Goal: Navigation & Orientation: Find specific page/section

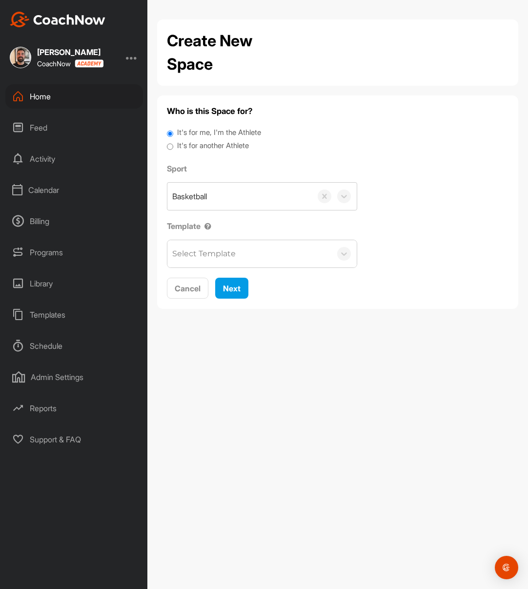
click at [102, 101] on div "Home" at bounding box center [73, 96] width 137 height 24
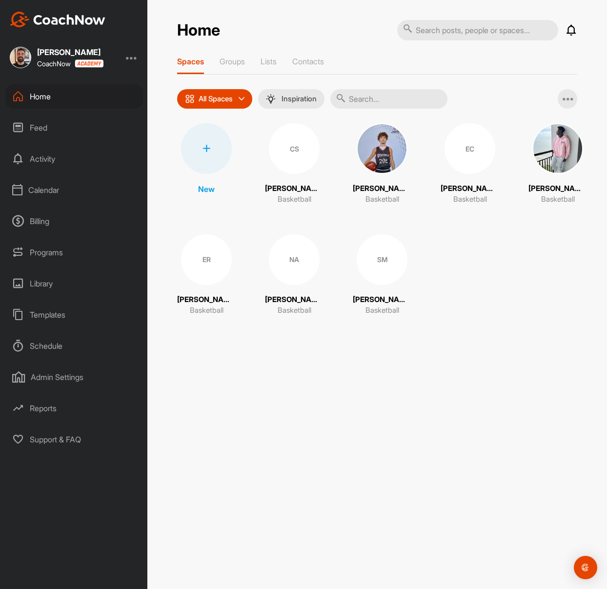
click at [176, 381] on div "Home Notifications Invitations This Week EC 2 d • [PERSON_NAME] / Basketball EC…" at bounding box center [376, 294] width 459 height 589
click at [266, 61] on p "Lists" at bounding box center [268, 62] width 16 height 10
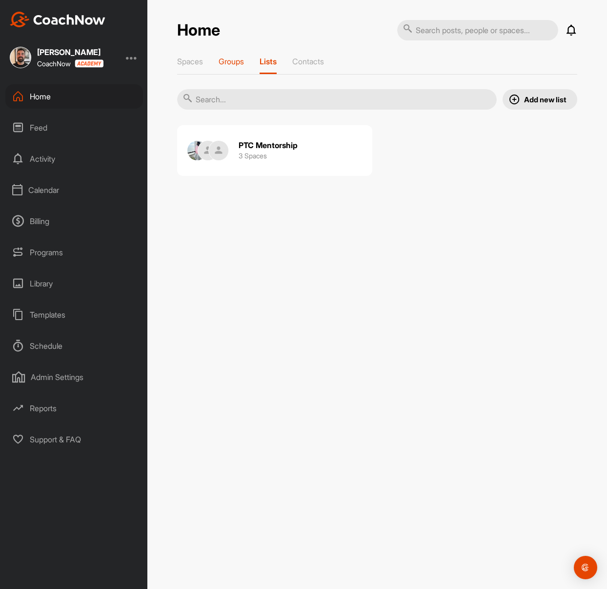
click at [228, 58] on p "Groups" at bounding box center [230, 62] width 25 height 10
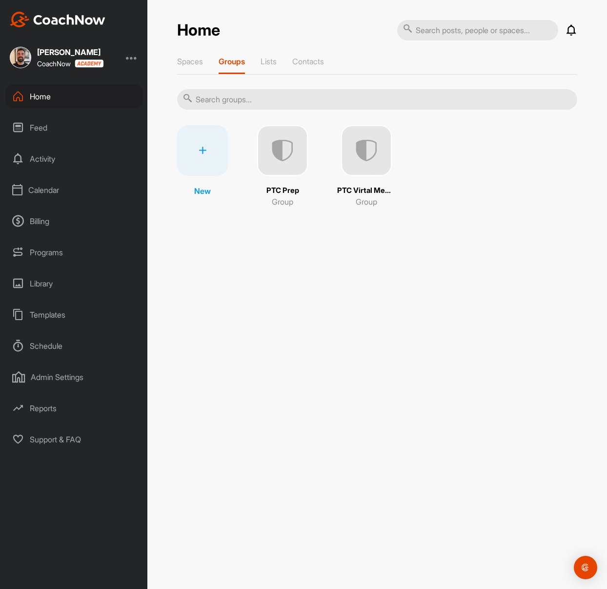
click at [233, 257] on div "Home Notifications Invitations This Week EC 2 d • [PERSON_NAME] / Basketball EC…" at bounding box center [376, 294] width 459 height 589
click at [296, 161] on img at bounding box center [282, 150] width 51 height 51
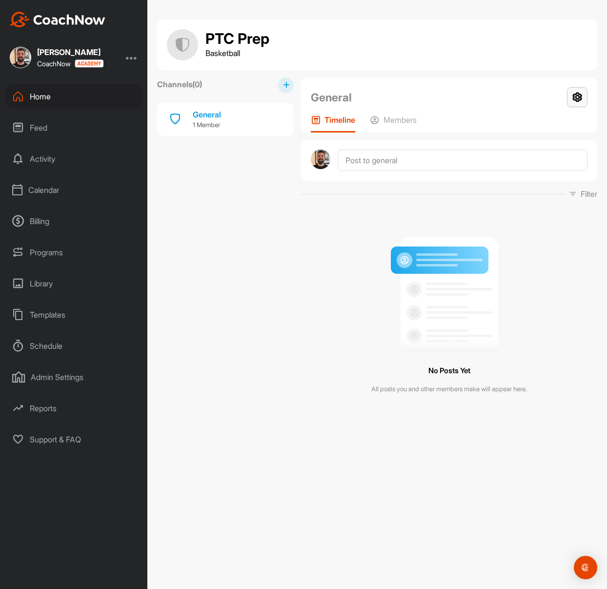
click at [527, 98] on icon at bounding box center [577, 97] width 20 height 20
click at [527, 130] on li "Group Settings" at bounding box center [547, 125] width 79 height 31
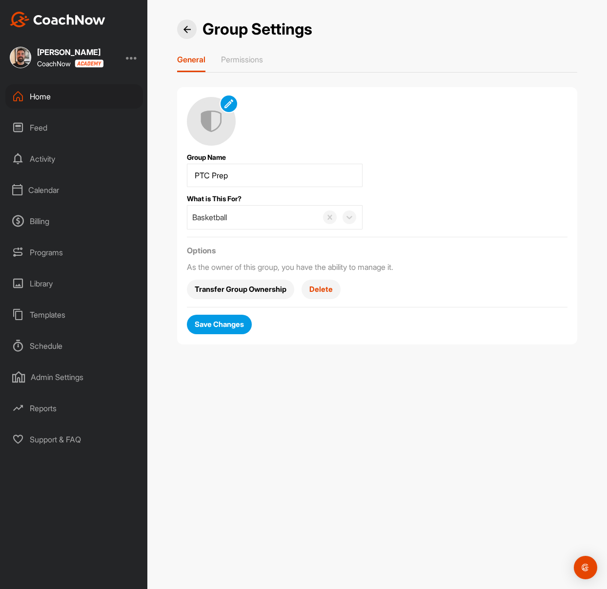
click at [274, 66] on div "General Permissions" at bounding box center [377, 64] width 400 height 18
click at [272, 64] on div "General Permissions" at bounding box center [377, 64] width 400 height 18
click at [266, 61] on div "General Permissions" at bounding box center [377, 64] width 400 height 18
click at [255, 56] on p "Permissions" at bounding box center [242, 60] width 42 height 10
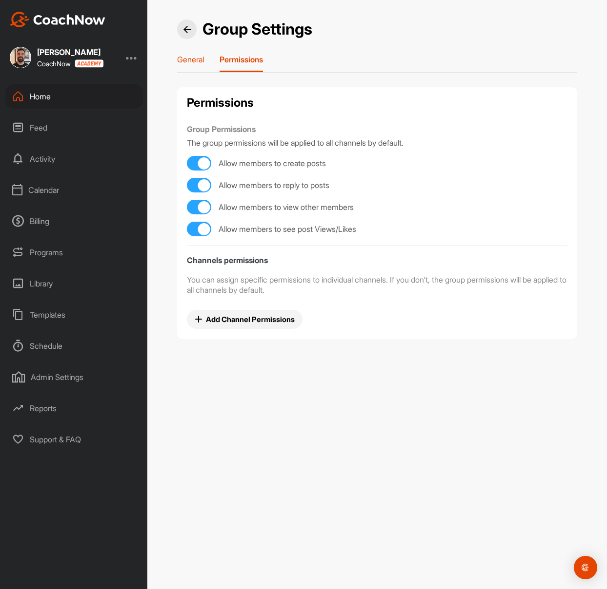
click at [201, 64] on p "General" at bounding box center [190, 60] width 27 height 10
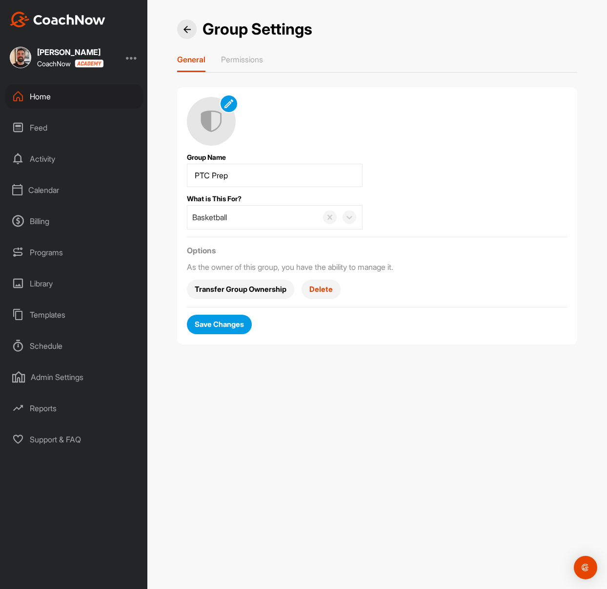
click at [187, 28] on img at bounding box center [186, 29] width 7 height 7
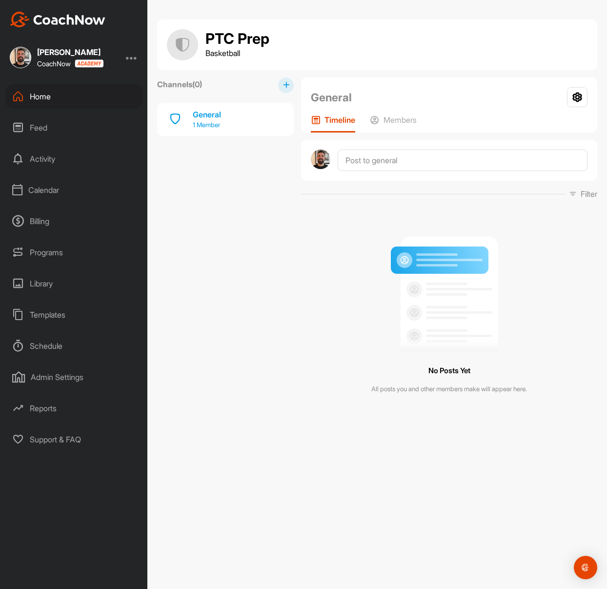
click at [231, 116] on div "General 1 Member" at bounding box center [225, 119] width 137 height 33
click at [234, 123] on div "General 1 Member" at bounding box center [225, 119] width 137 height 33
click at [94, 99] on div "Home" at bounding box center [73, 96] width 137 height 24
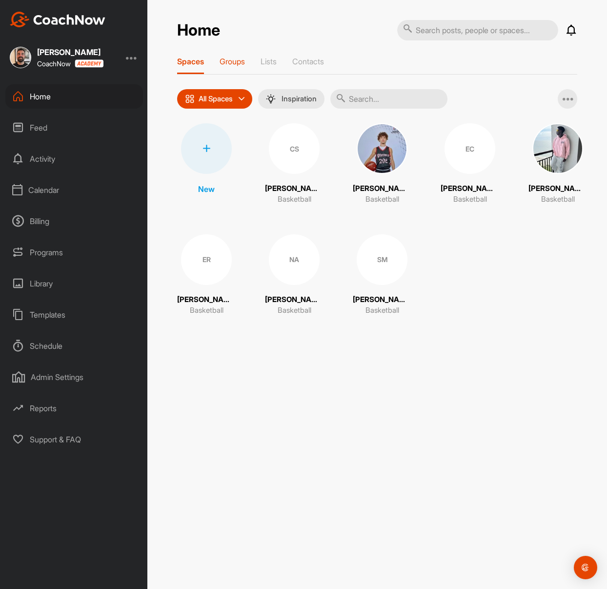
click at [233, 59] on p "Groups" at bounding box center [231, 62] width 25 height 10
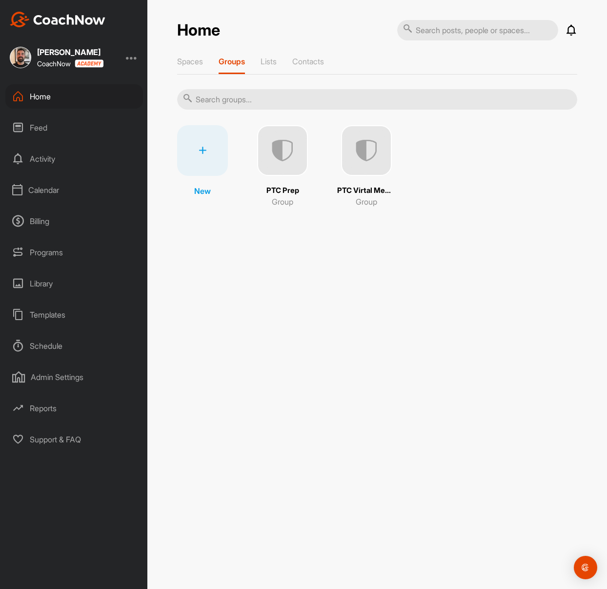
click at [286, 146] on img at bounding box center [282, 150] width 51 height 51
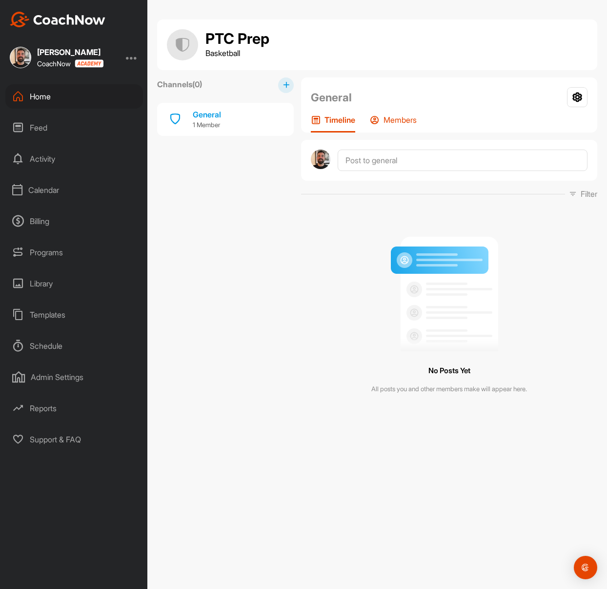
click at [392, 120] on p "Members" at bounding box center [399, 120] width 33 height 10
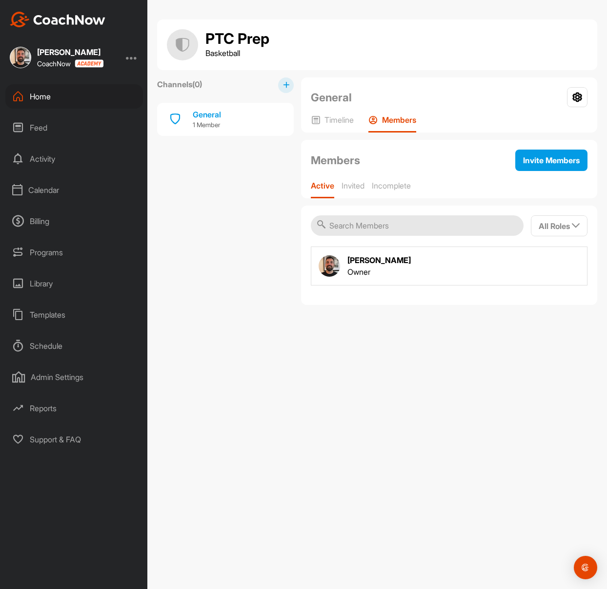
click at [79, 98] on div "Home" at bounding box center [73, 96] width 137 height 24
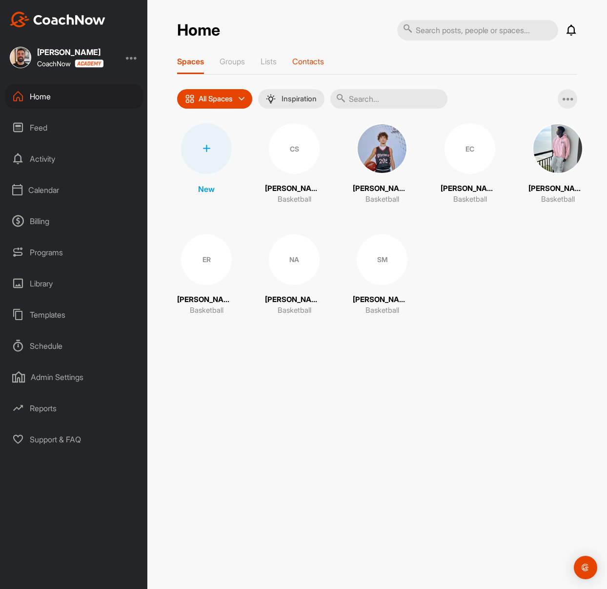
click at [309, 68] on div "Contacts" at bounding box center [308, 66] width 32 height 18
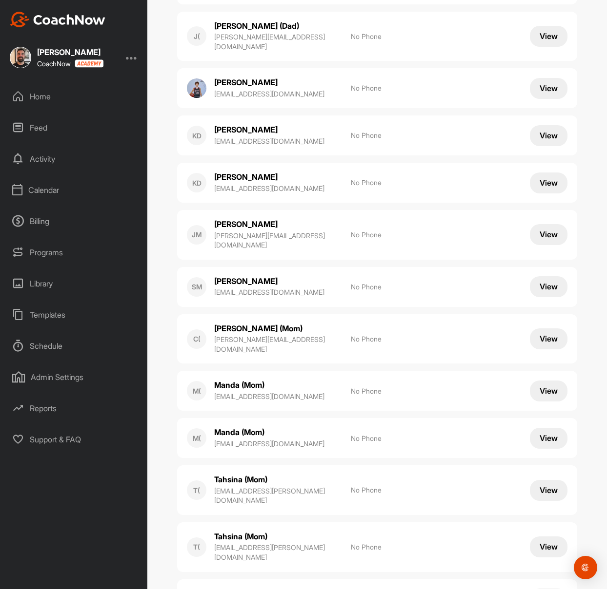
scroll to position [598, 0]
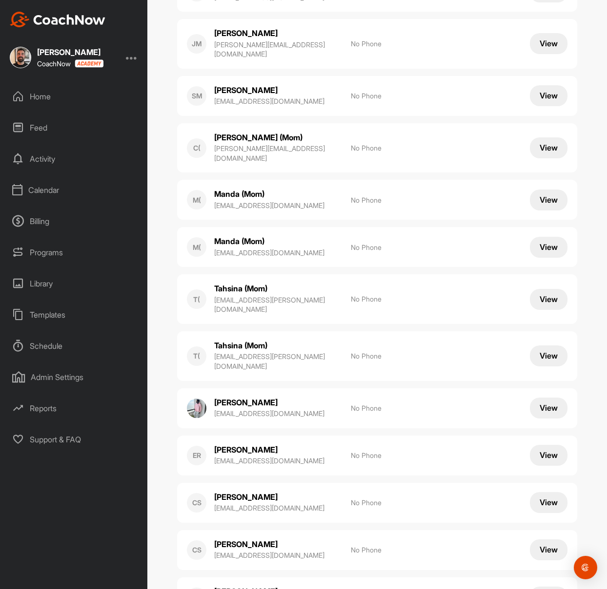
click at [70, 231] on div "Billing" at bounding box center [73, 221] width 137 height 24
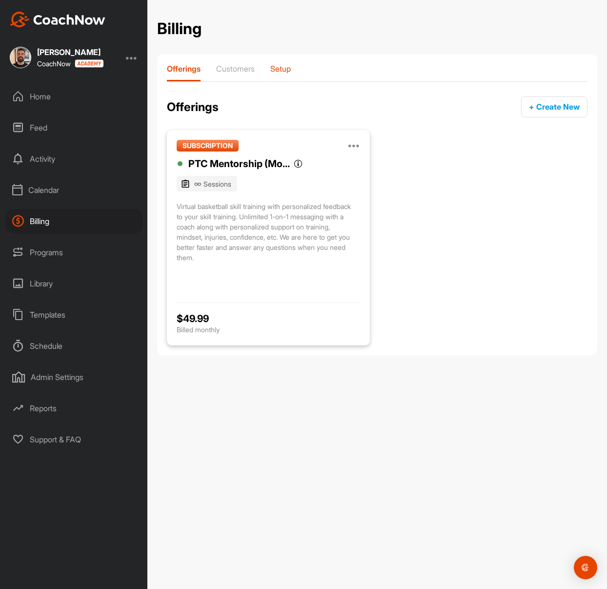
click at [283, 65] on p "Setup" at bounding box center [280, 69] width 20 height 10
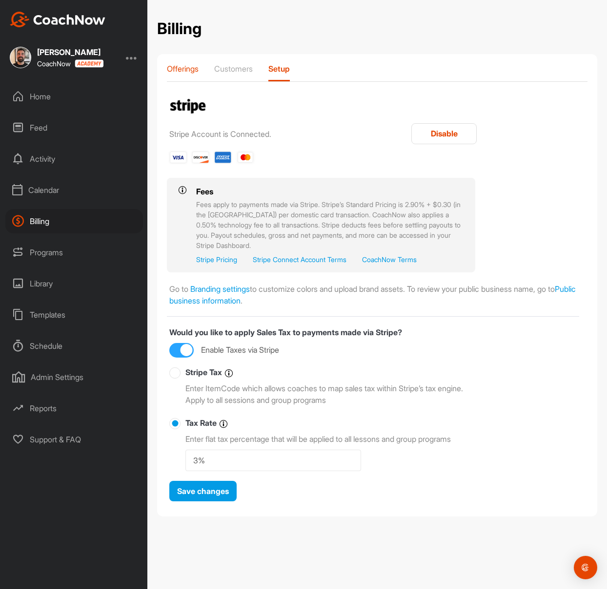
click at [190, 68] on p "Offerings" at bounding box center [183, 69] width 32 height 10
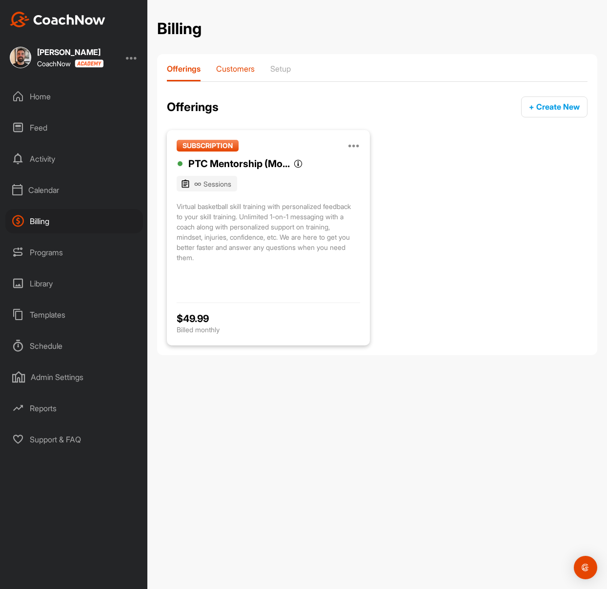
click at [226, 77] on div "Customers" at bounding box center [235, 73] width 39 height 18
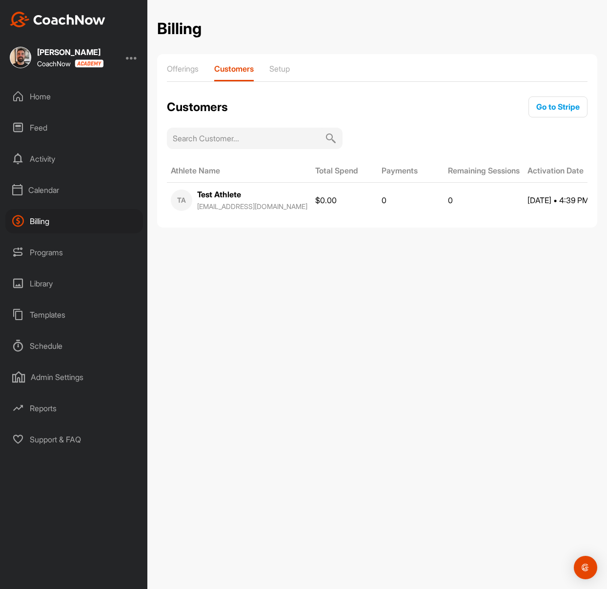
scroll to position [0, 15]
click at [62, 285] on div "Library" at bounding box center [73, 284] width 137 height 24
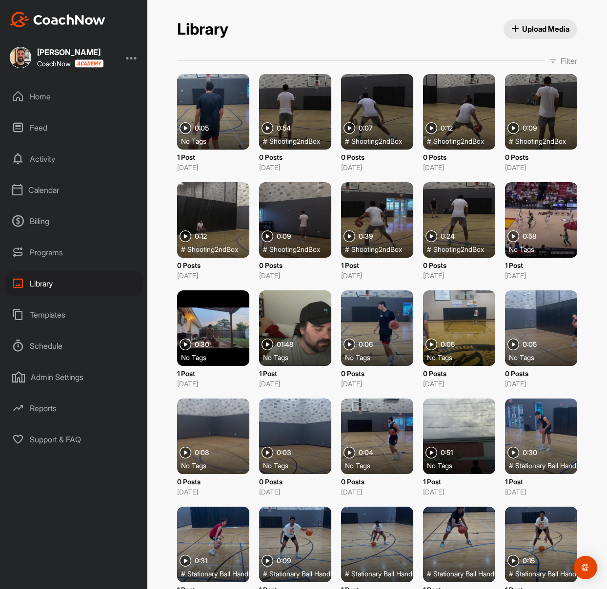
click at [63, 99] on div "Home" at bounding box center [73, 96] width 137 height 24
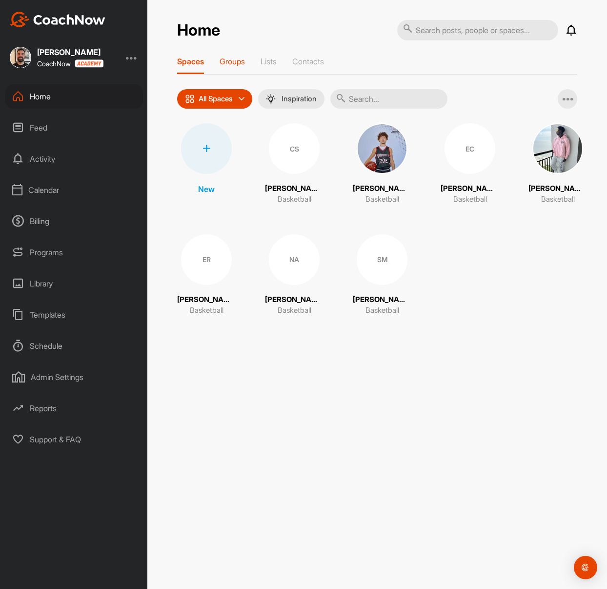
click at [244, 66] on div "Groups" at bounding box center [231, 66] width 25 height 18
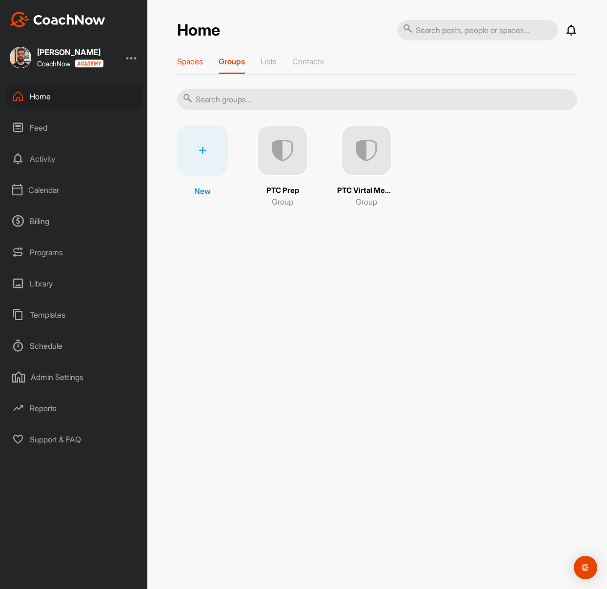
click at [196, 61] on p "Spaces" at bounding box center [190, 62] width 26 height 10
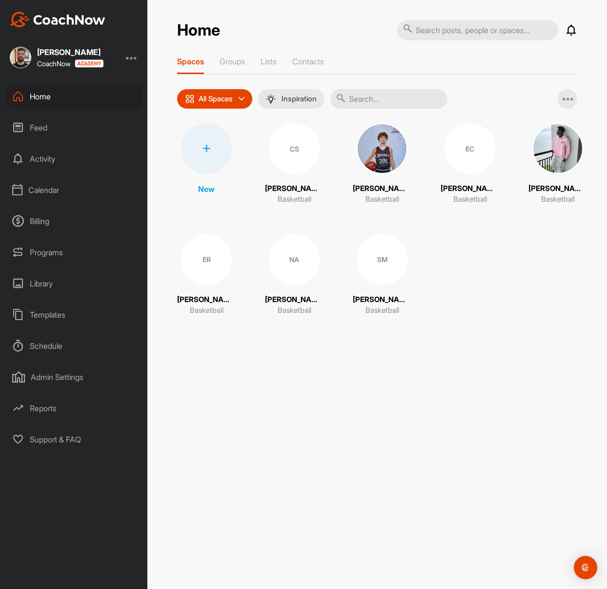
click at [70, 121] on div "Feed" at bounding box center [73, 128] width 137 height 24
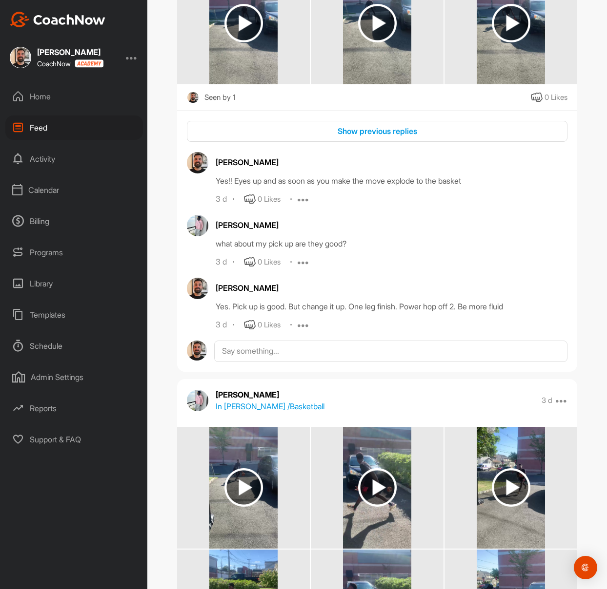
scroll to position [1308, 0]
click at [198, 228] on img at bounding box center [197, 225] width 21 height 21
click at [72, 311] on div "Templates" at bounding box center [73, 315] width 137 height 24
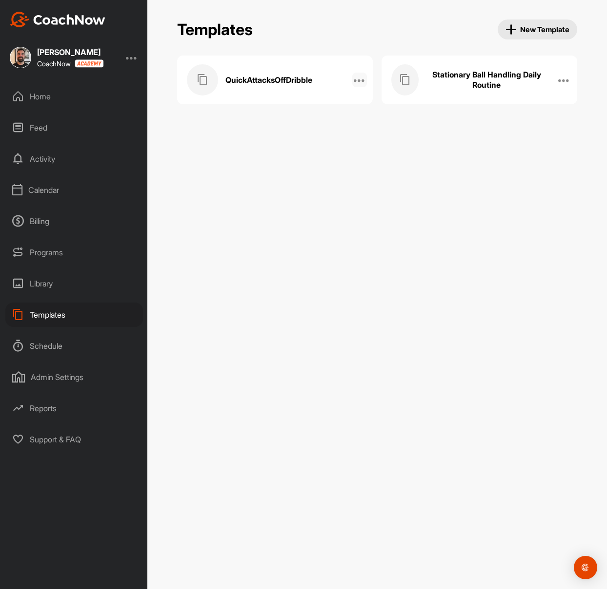
click at [361, 82] on icon at bounding box center [359, 80] width 12 height 12
click at [334, 79] on div "QuickAttacksOffDribble" at bounding box center [265, 79] width 156 height 31
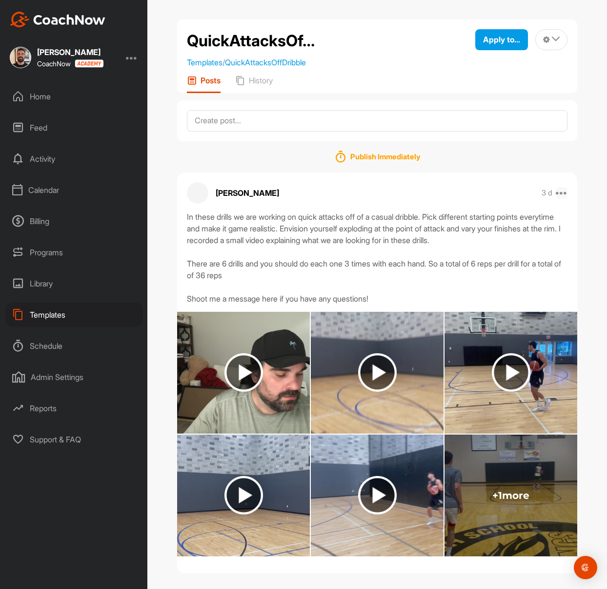
click at [527, 195] on icon at bounding box center [561, 193] width 12 height 12
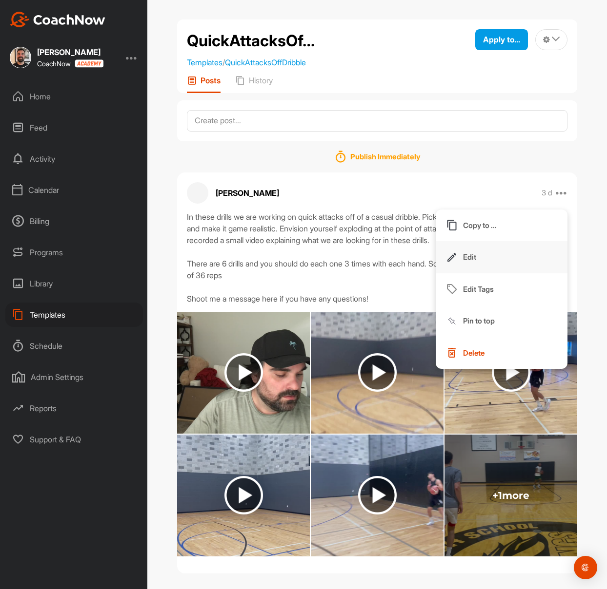
click at [497, 257] on button "Edit" at bounding box center [501, 257] width 132 height 32
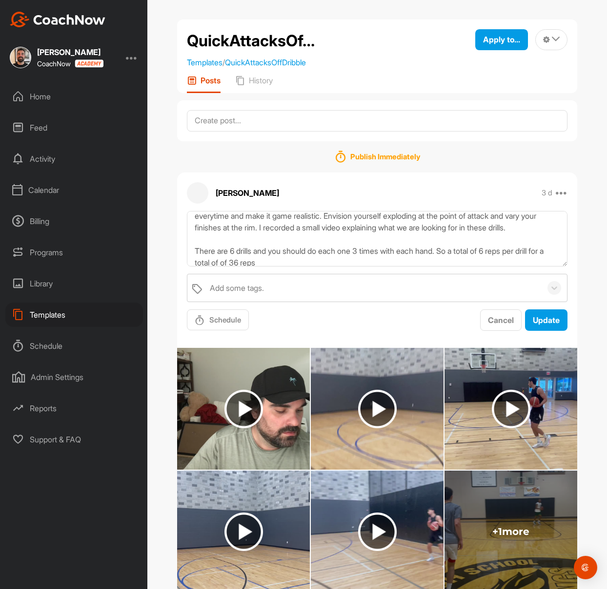
scroll to position [47, 0]
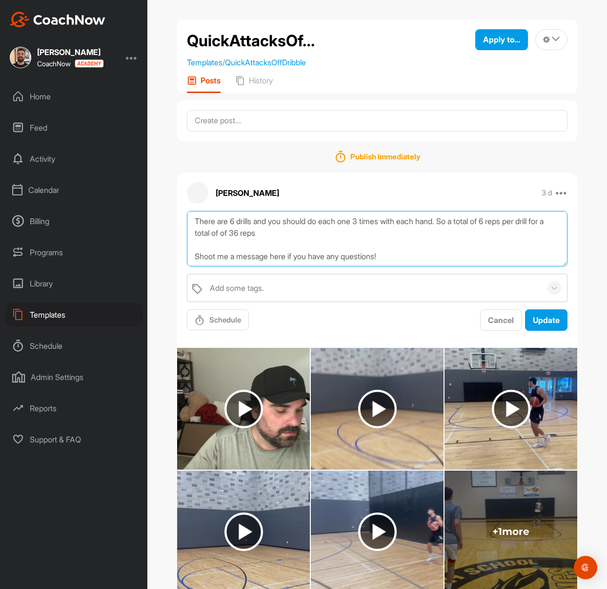
click at [436, 251] on textarea "In these drills we are working on quick attacks off of a casual dribble. Pick d…" at bounding box center [377, 239] width 380 height 56
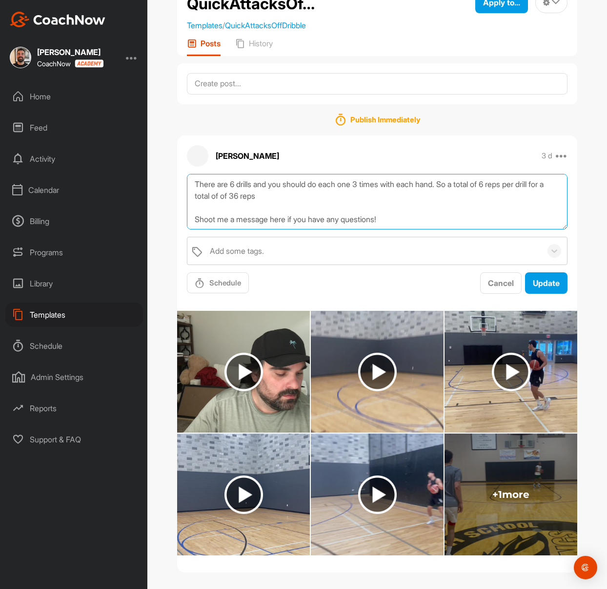
scroll to position [43, 0]
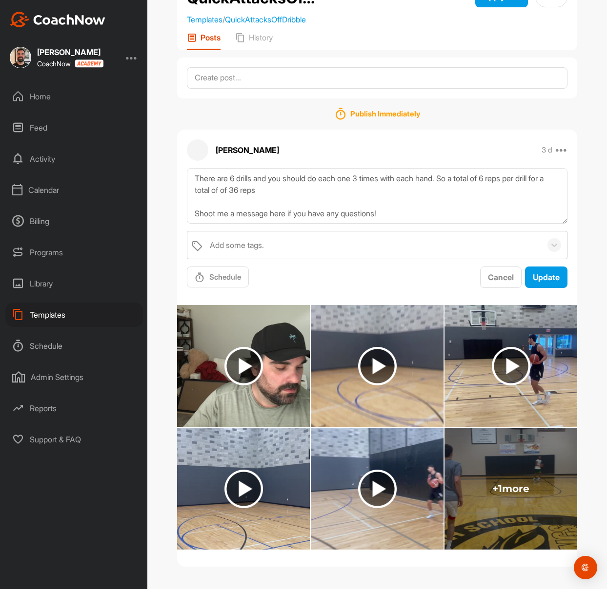
click at [48, 166] on div "Activity" at bounding box center [73, 159] width 137 height 24
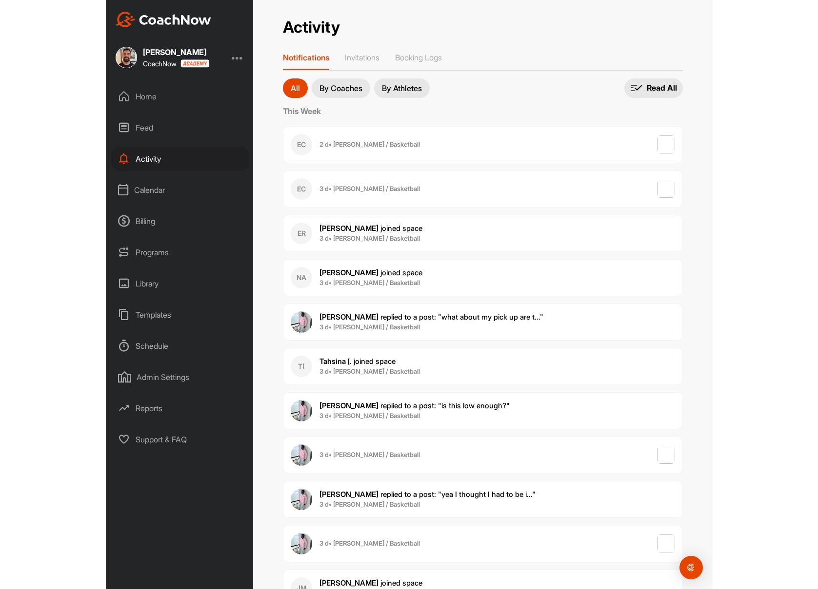
scroll to position [2, 0]
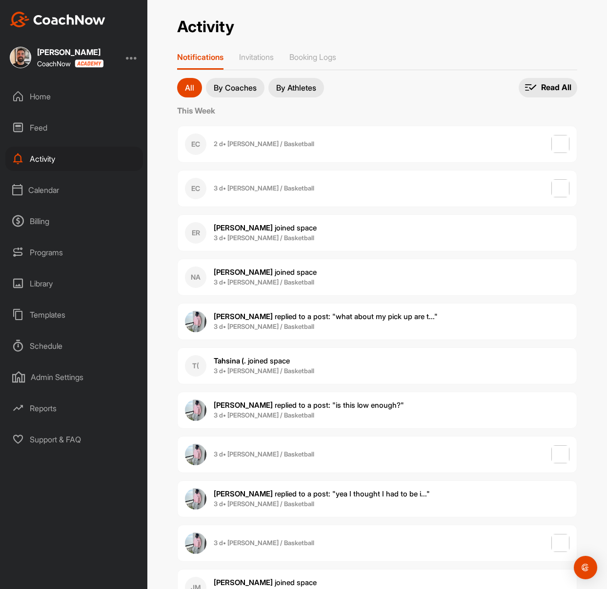
click at [382, 148] on div "EC 2 d • [PERSON_NAME] / Basketball" at bounding box center [377, 144] width 400 height 37
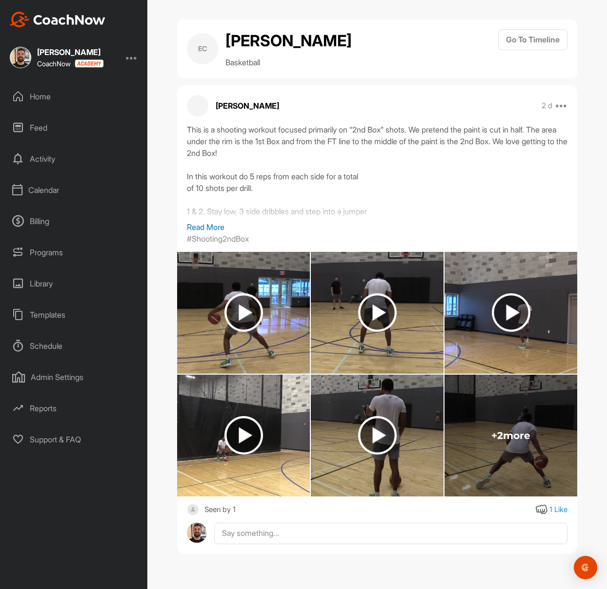
click at [527, 510] on div "1 Like" at bounding box center [558, 510] width 18 height 11
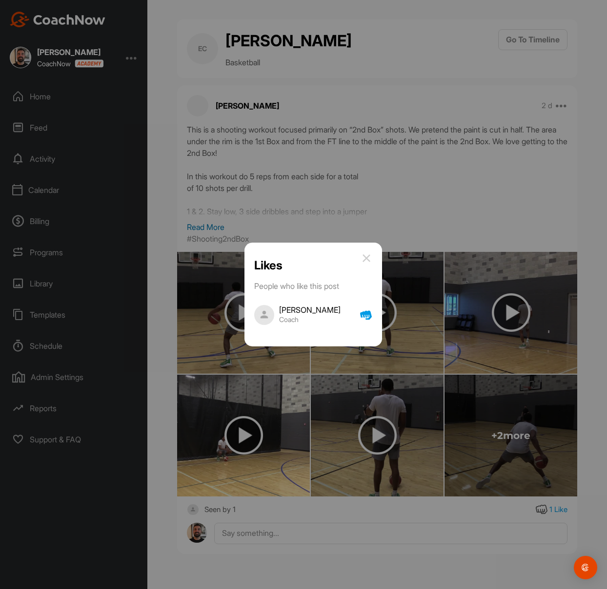
click at [493, 234] on div at bounding box center [303, 294] width 607 height 589
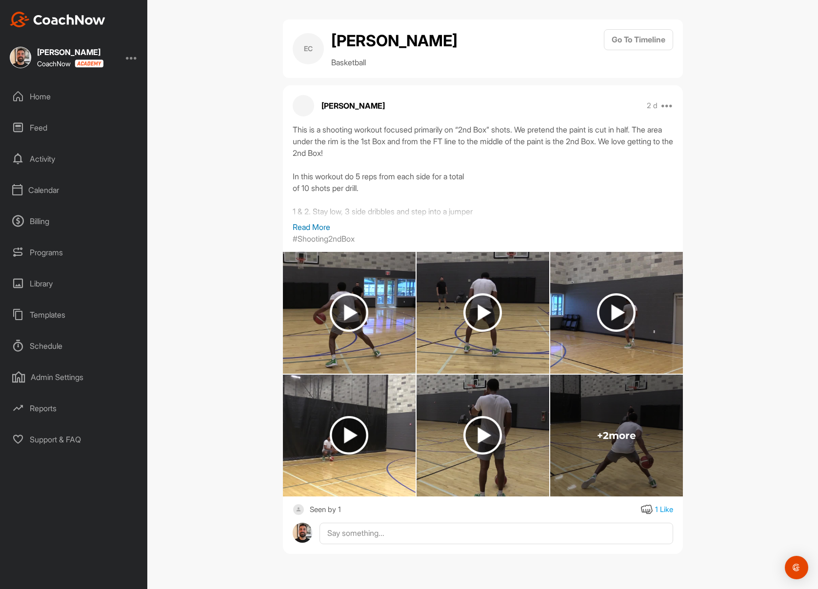
click at [54, 97] on div "Home" at bounding box center [73, 96] width 137 height 24
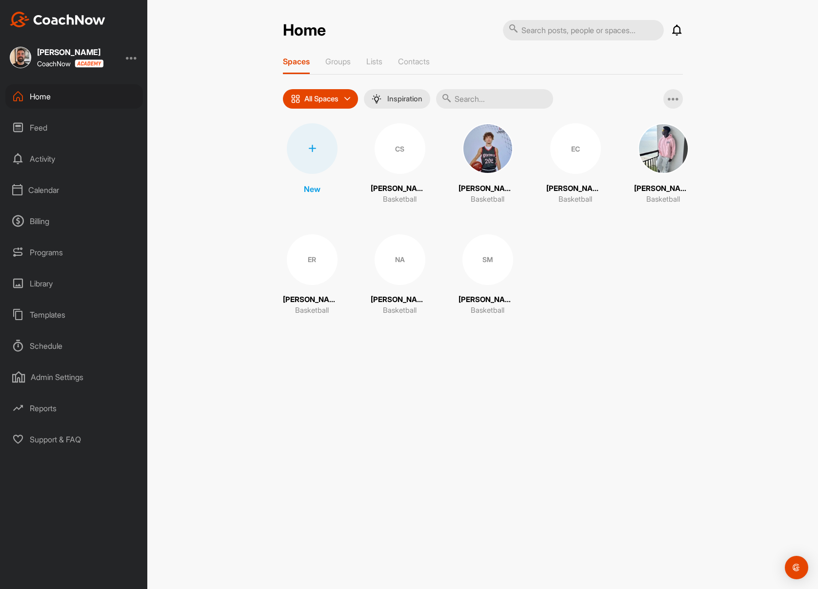
click at [527, 161] on img at bounding box center [663, 148] width 51 height 51
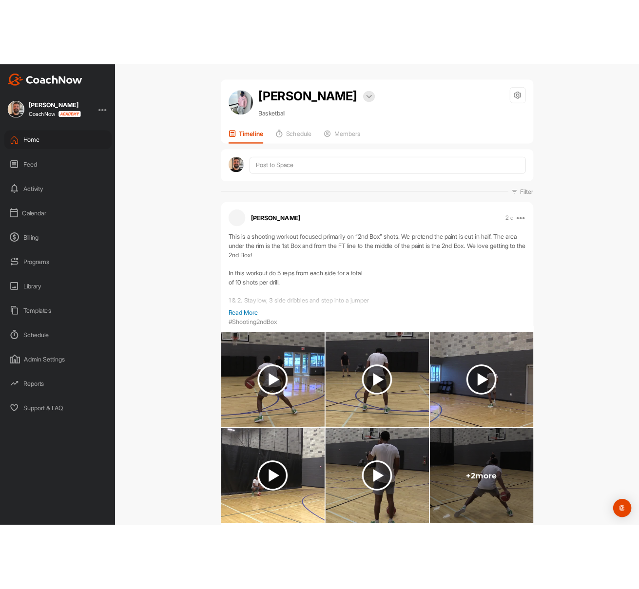
scroll to position [172, 0]
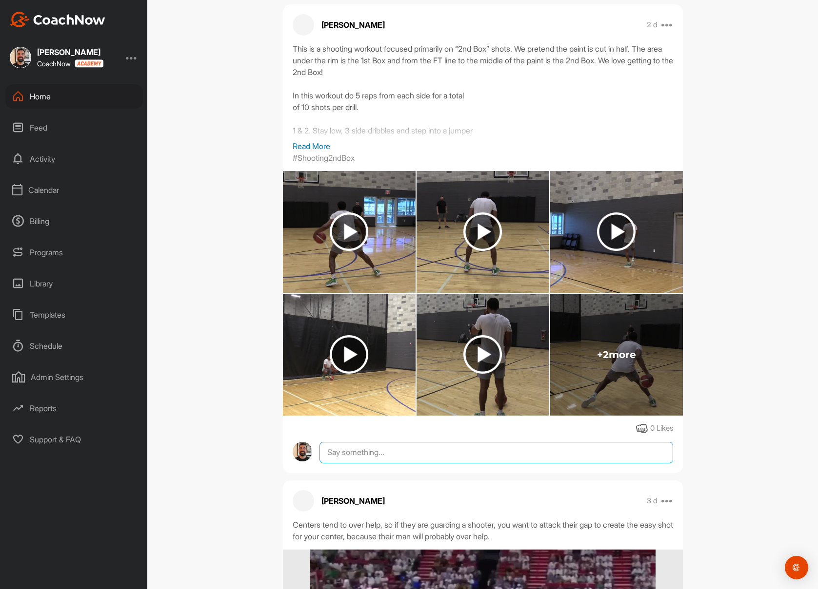
click at [446, 457] on textarea at bounding box center [495, 452] width 353 height 21
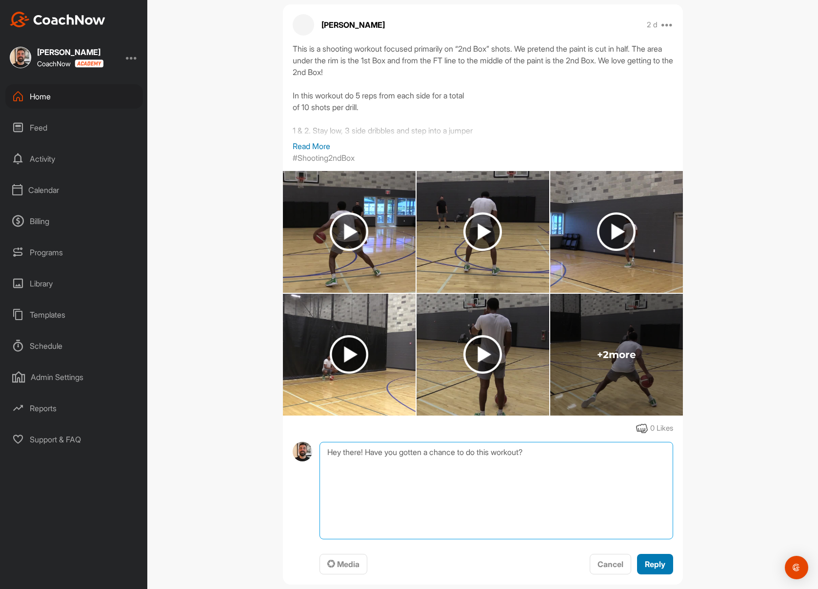
type textarea "Hey there! Have you gotten a chance to do this workout?"
click at [527, 570] on div "Reply" at bounding box center [655, 565] width 20 height 12
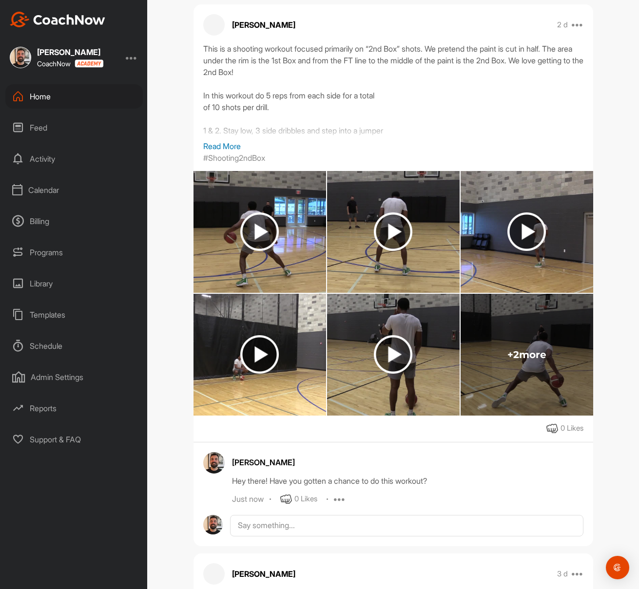
click at [76, 97] on div "Home" at bounding box center [73, 96] width 137 height 24
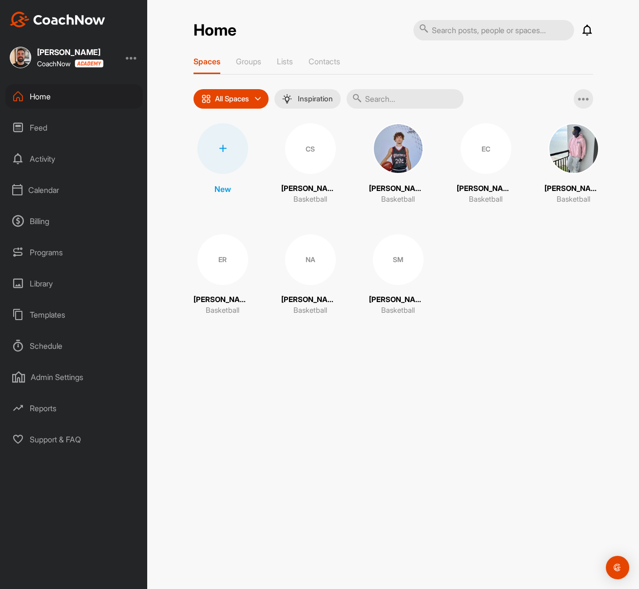
click at [527, 168] on img at bounding box center [574, 148] width 51 height 51
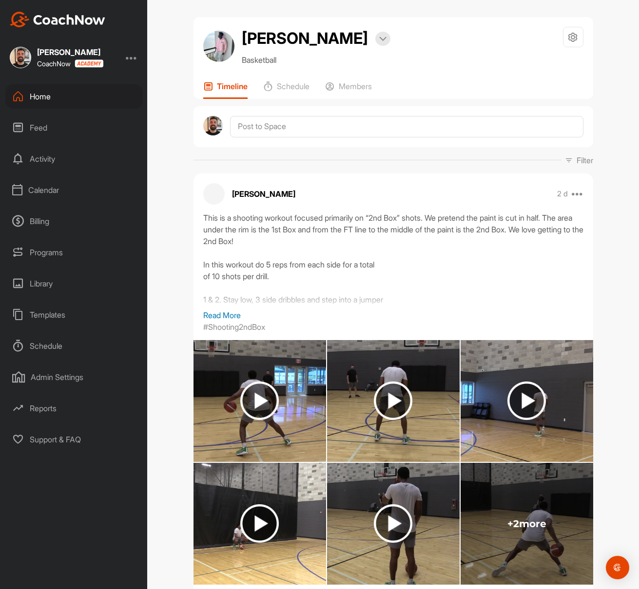
scroll to position [4, 0]
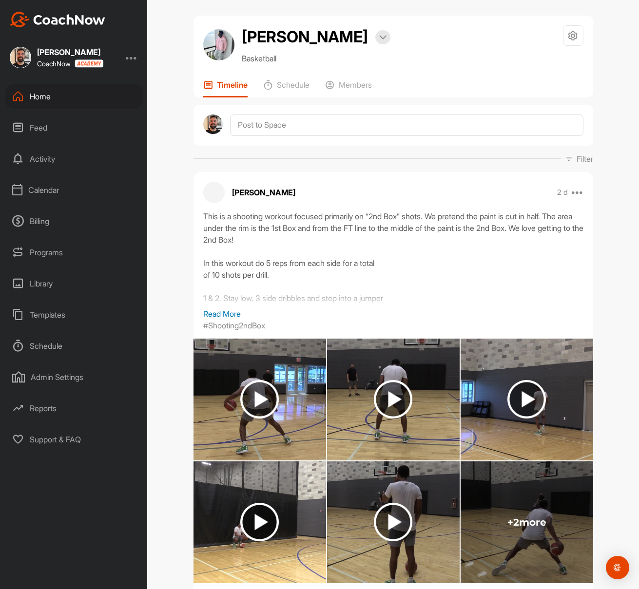
click at [228, 311] on p "Read More" at bounding box center [393, 314] width 380 height 12
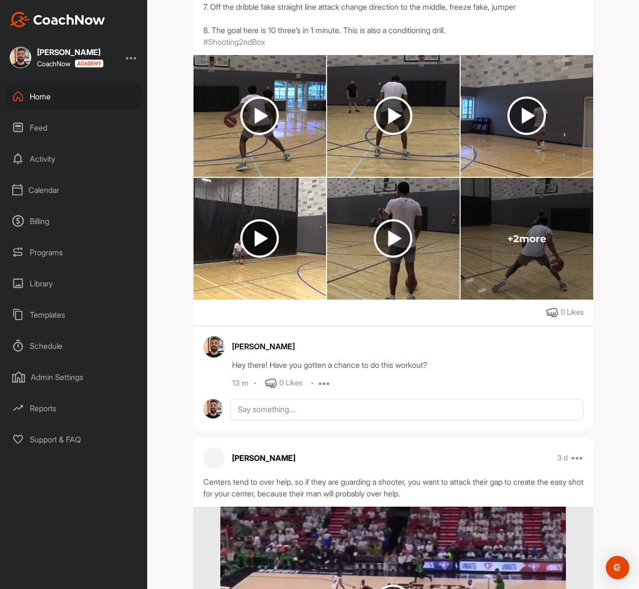
scroll to position [516, 0]
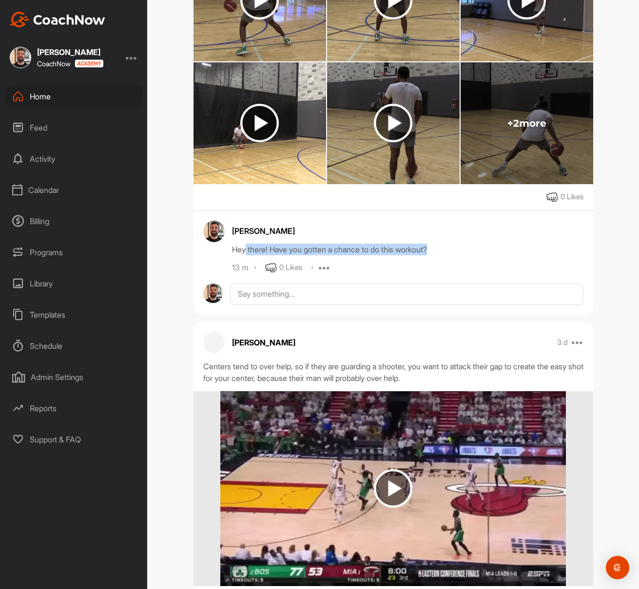
drag, startPoint x: 241, startPoint y: 250, endPoint x: 453, endPoint y: 251, distance: 211.6
click at [453, 251] on div "Hey there! Have you gotten a chance to do this workout?" at bounding box center [408, 250] width 352 height 12
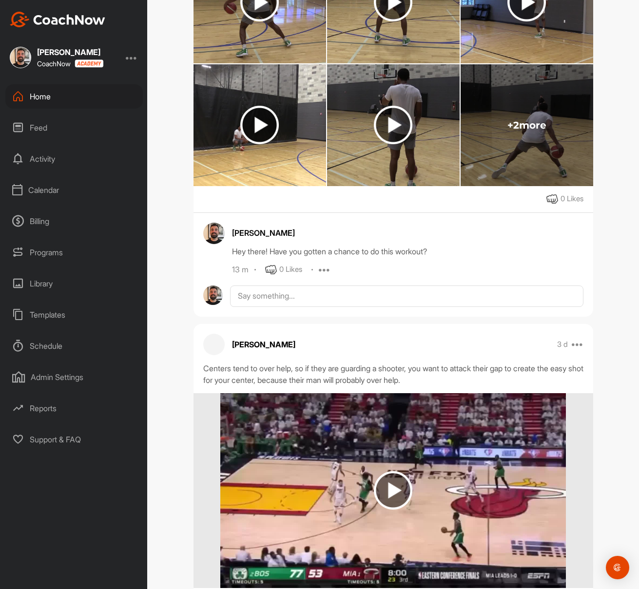
click at [452, 267] on div "13 m 0 Likes Edit Delete" at bounding box center [408, 270] width 352 height 12
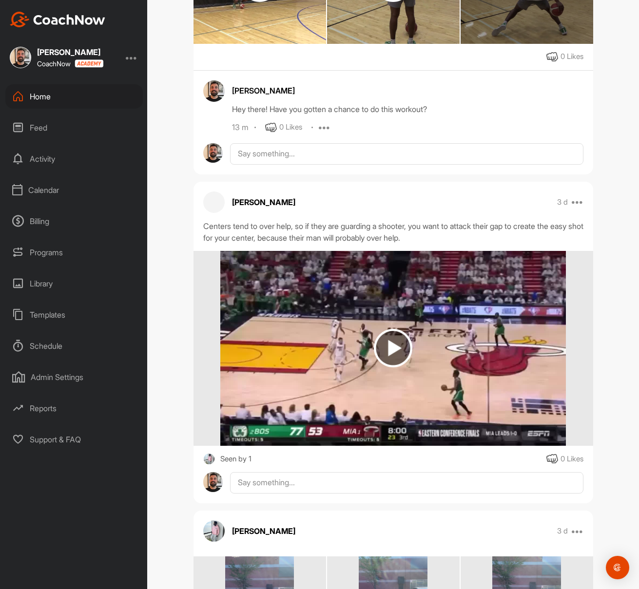
scroll to position [710, 0]
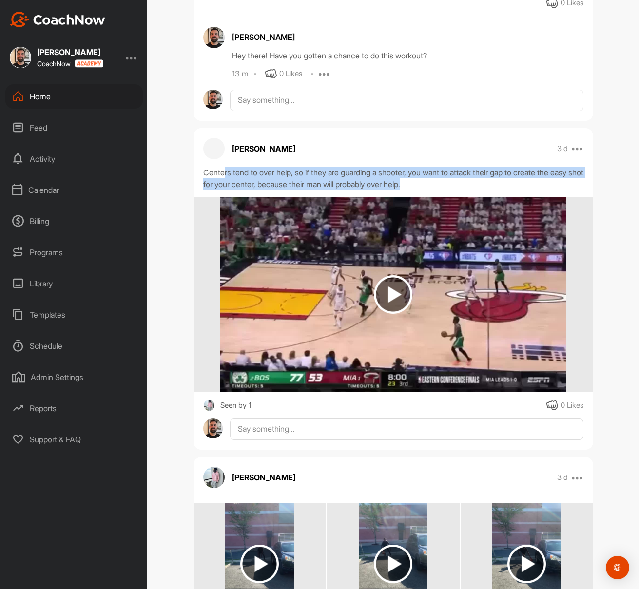
drag, startPoint x: 220, startPoint y: 173, endPoint x: 479, endPoint y: 190, distance: 258.9
click at [479, 190] on div "Centers tend to over help, so if they are guarding a shooter, you want to attac…" at bounding box center [393, 178] width 380 height 23
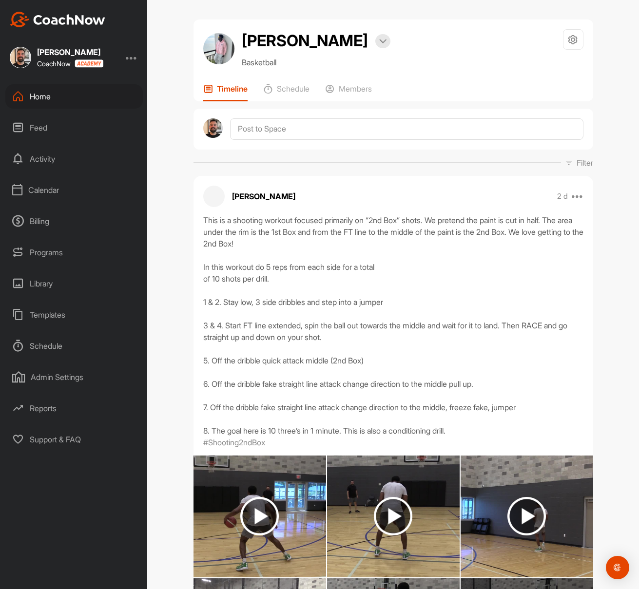
scroll to position [0, 0]
click at [74, 98] on div "Home" at bounding box center [73, 96] width 137 height 24
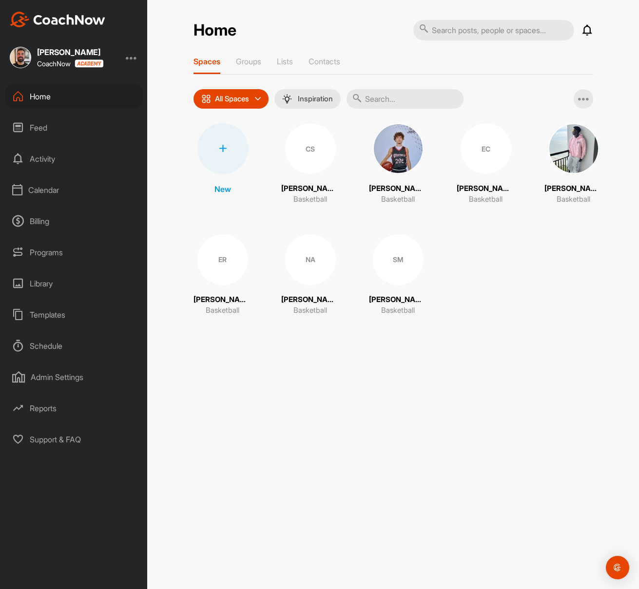
click at [493, 159] on div "EC" at bounding box center [486, 148] width 51 height 51
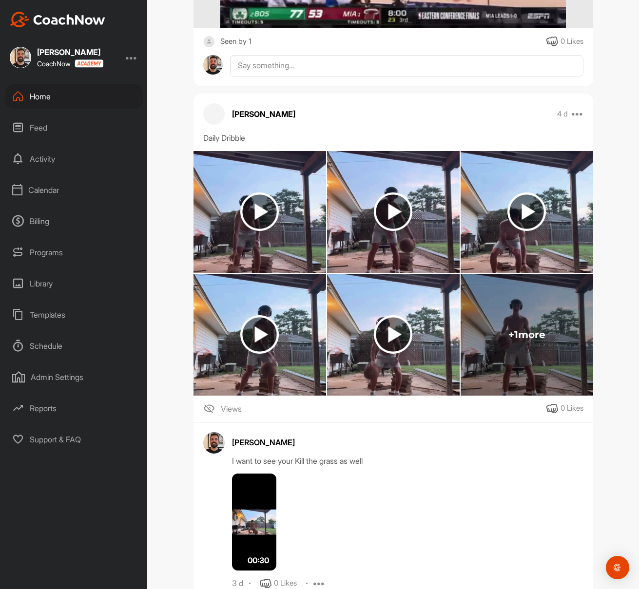
scroll to position [1029, 0]
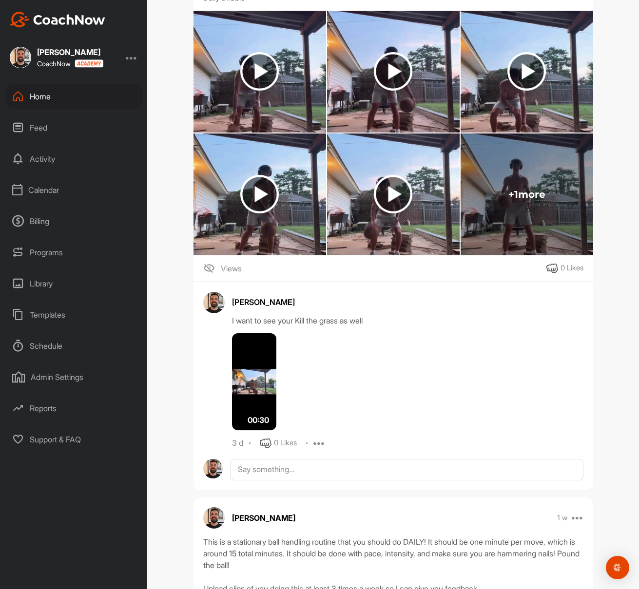
click at [268, 376] on img at bounding box center [254, 383] width 45 height 98
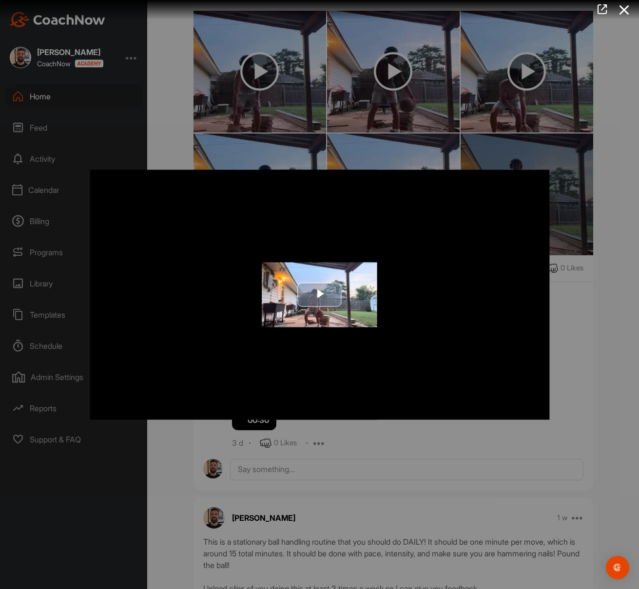
click at [320, 294] on span "Video Player" at bounding box center [320, 294] width 0 height 0
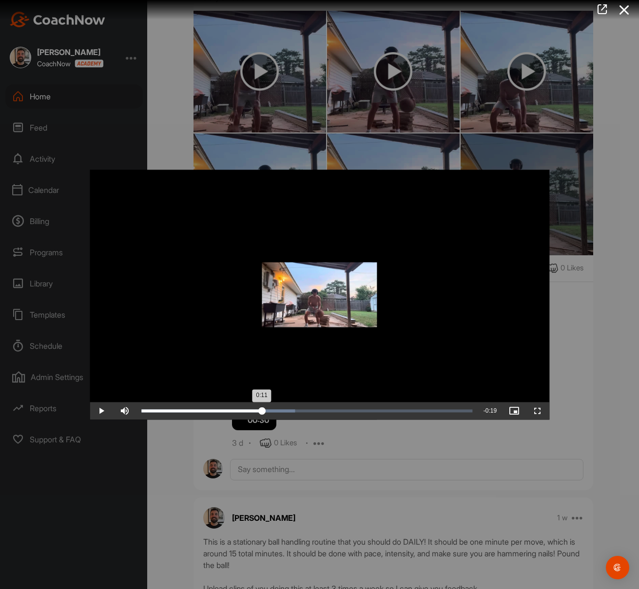
drag, startPoint x: 177, startPoint y: 410, endPoint x: 262, endPoint y: 407, distance: 84.9
click at [262, 410] on div "0:11" at bounding box center [201, 411] width 121 height 3
click at [350, 436] on div at bounding box center [319, 294] width 639 height 589
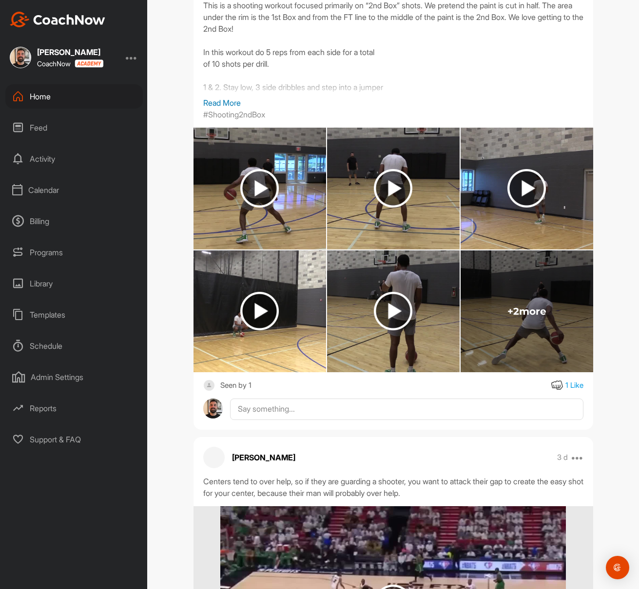
scroll to position [0, 0]
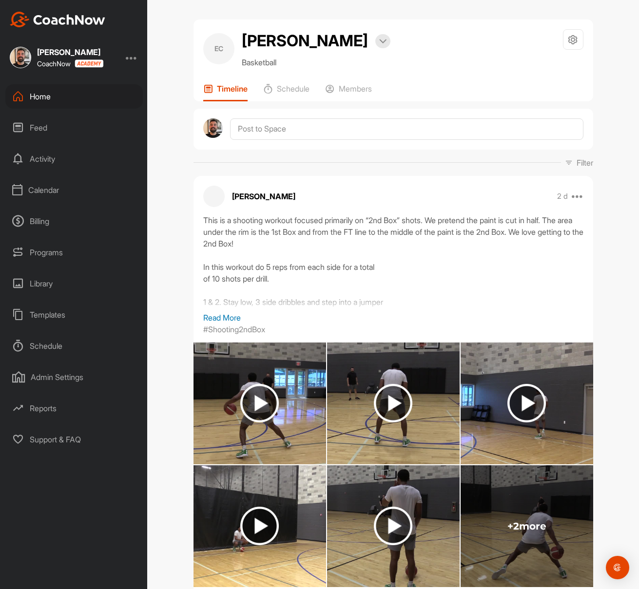
click at [66, 313] on div "Templates" at bounding box center [73, 315] width 137 height 24
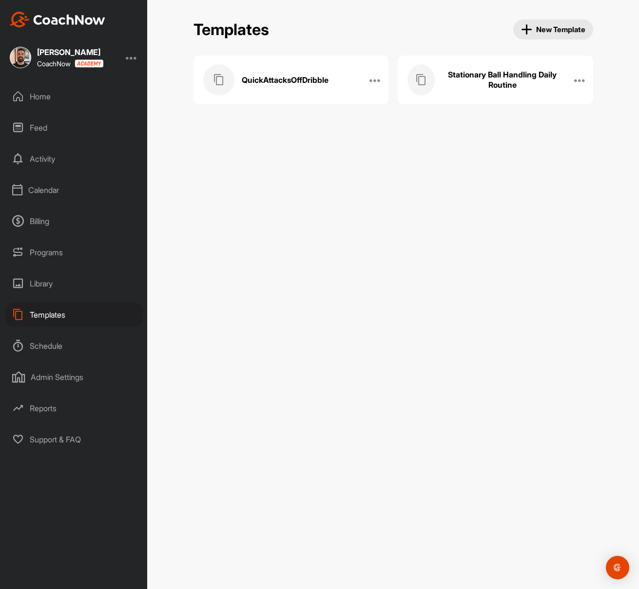
click at [50, 94] on div "Home" at bounding box center [73, 96] width 137 height 24
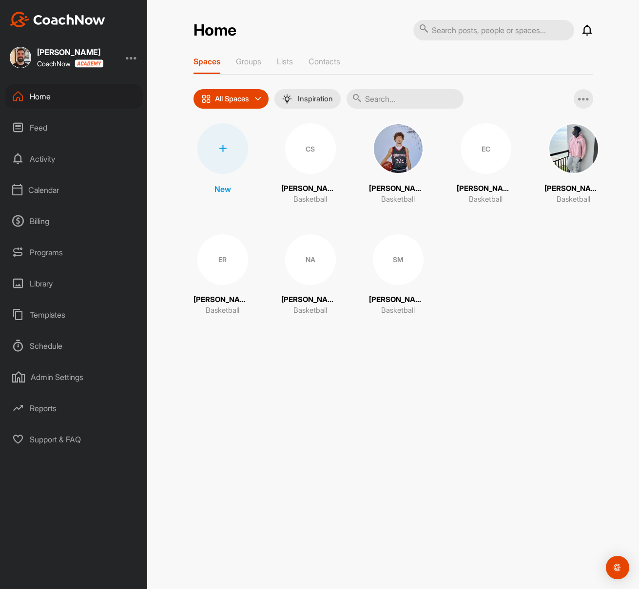
click at [42, 216] on div "Billing" at bounding box center [73, 221] width 137 height 24
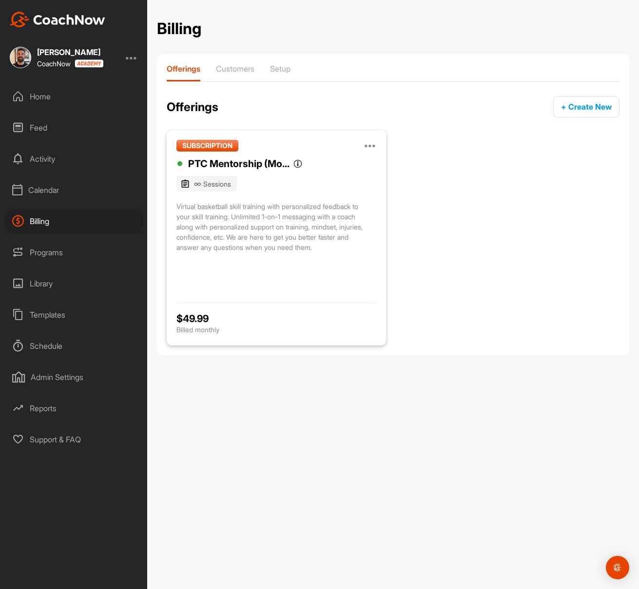
click at [233, 167] on div "PTC Mentorship (Mo..." at bounding box center [238, 164] width 101 height 15
click at [461, 211] on div "SUBSCRIPTION Manage Edit Clone Deactivate PTC Mentorship (Mo... PTC Mentorship …" at bounding box center [393, 238] width 453 height 216
click at [79, 255] on div "Programs" at bounding box center [73, 252] width 137 height 24
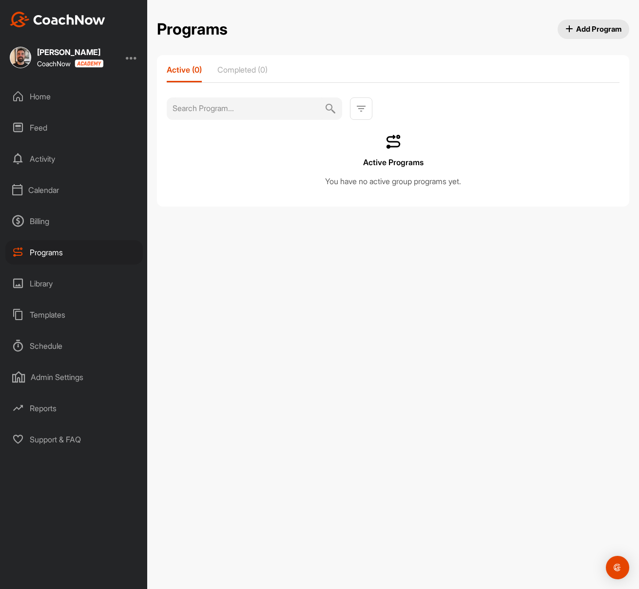
click at [66, 183] on div "Calendar" at bounding box center [73, 190] width 137 height 24
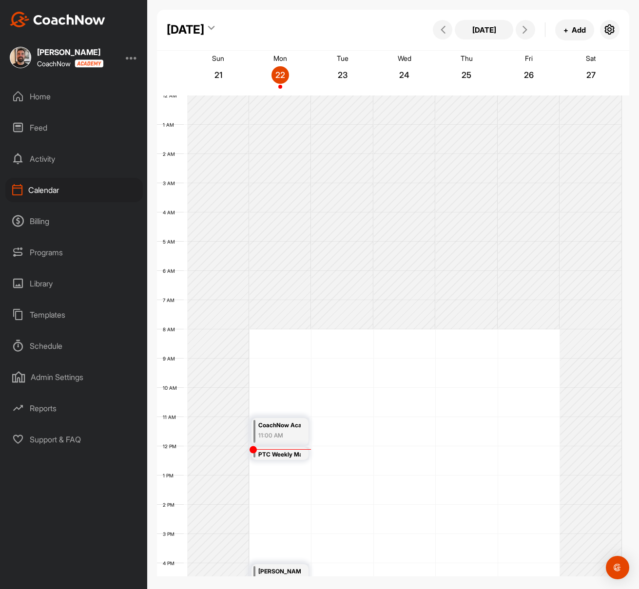
scroll to position [169, 0]
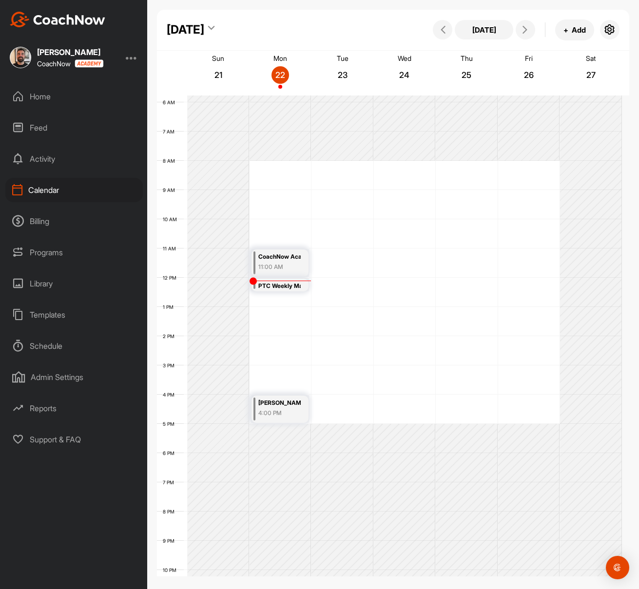
click at [79, 231] on div "Billing" at bounding box center [73, 221] width 137 height 24
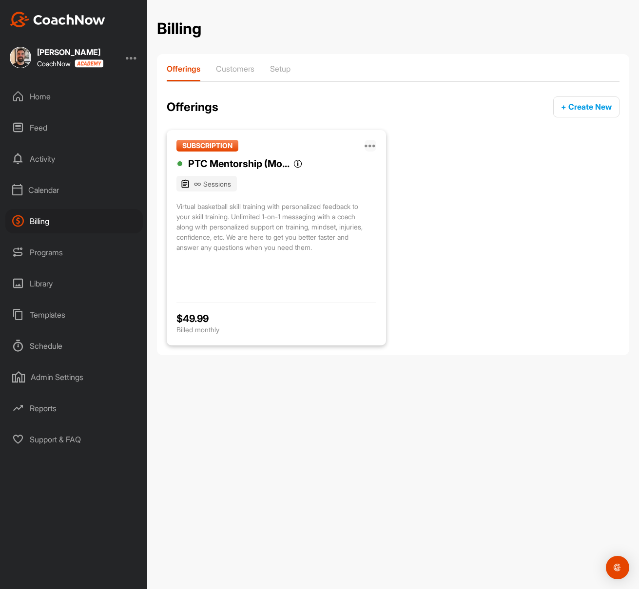
click at [368, 148] on icon at bounding box center [371, 146] width 12 height 12
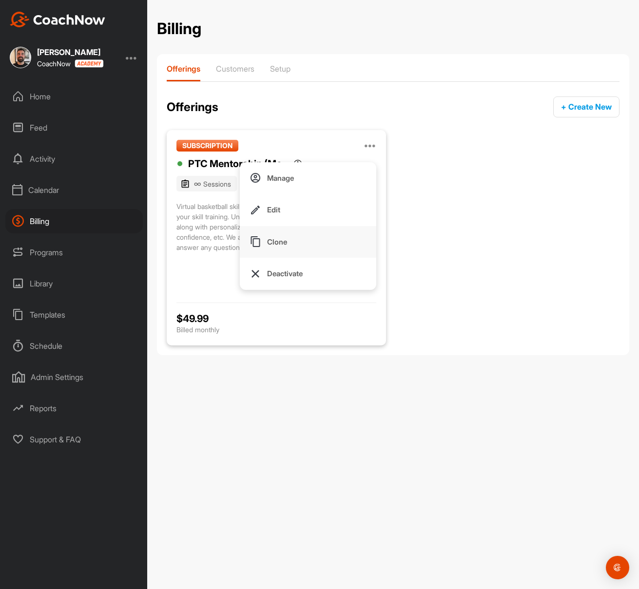
click at [293, 241] on button "Clone" at bounding box center [308, 242] width 137 height 32
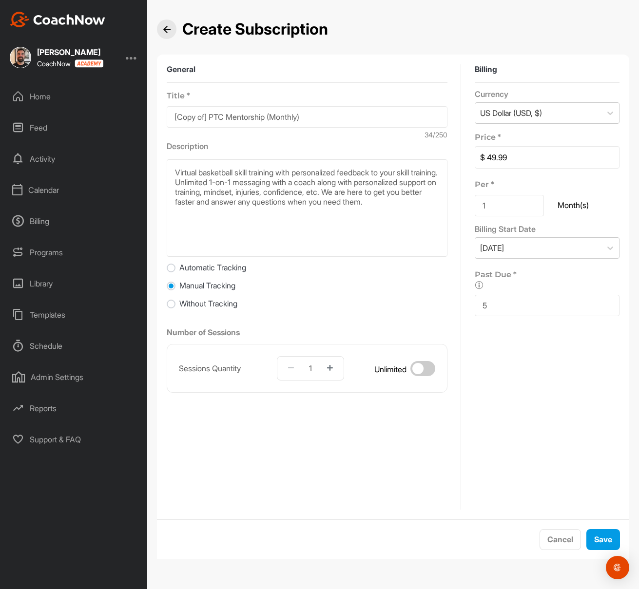
click at [166, 26] on img at bounding box center [166, 29] width 7 height 7
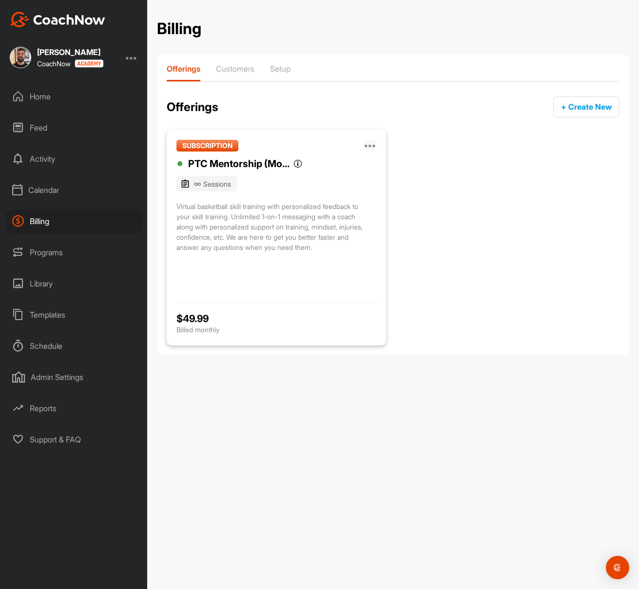
click at [370, 143] on icon at bounding box center [371, 146] width 12 height 12
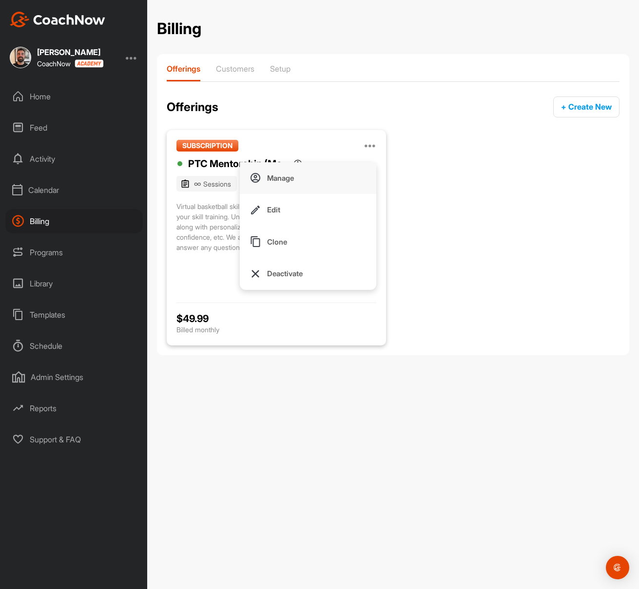
click at [338, 176] on button "Manage" at bounding box center [308, 178] width 137 height 32
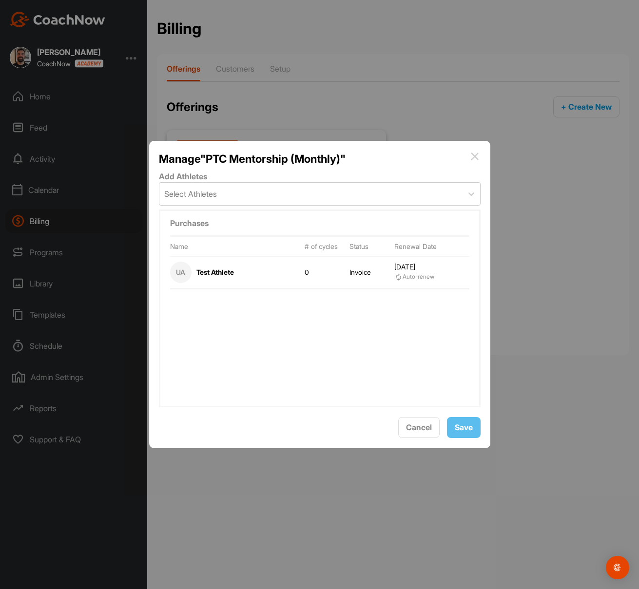
click at [385, 267] on div "UA Test Athlete 0 Invoice [DATE] Auto-renew" at bounding box center [319, 273] width 299 height 33
click at [422, 424] on span "Cancel" at bounding box center [419, 428] width 26 height 10
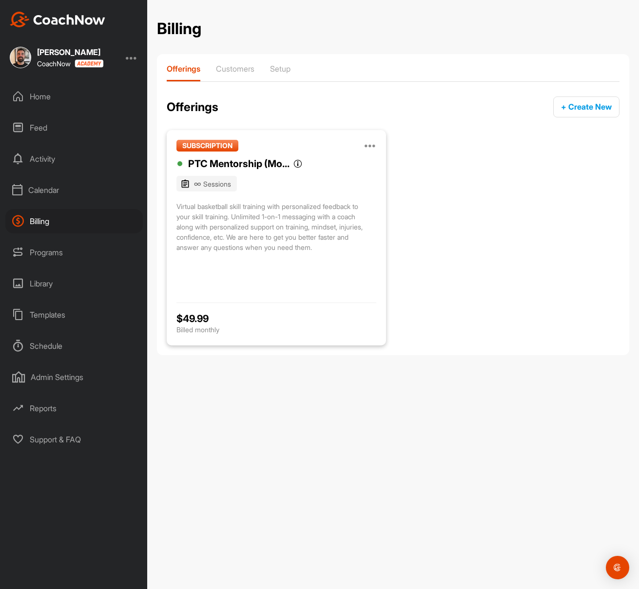
click at [89, 102] on div "Home" at bounding box center [73, 96] width 137 height 24
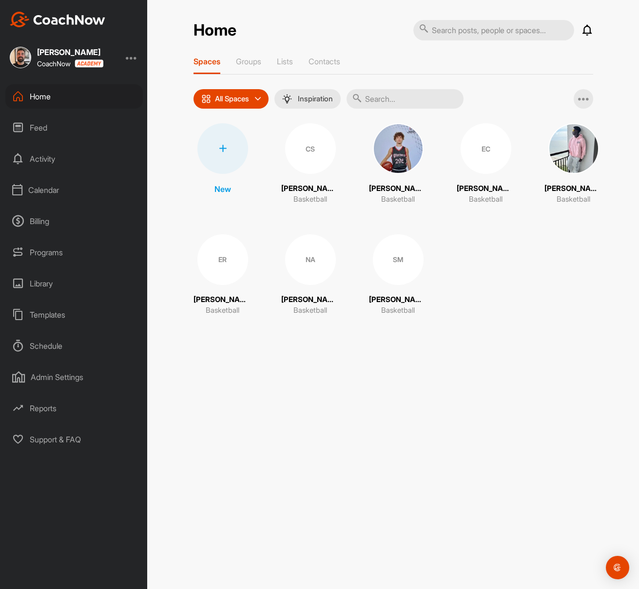
click at [76, 156] on div "Activity" at bounding box center [73, 159] width 137 height 24
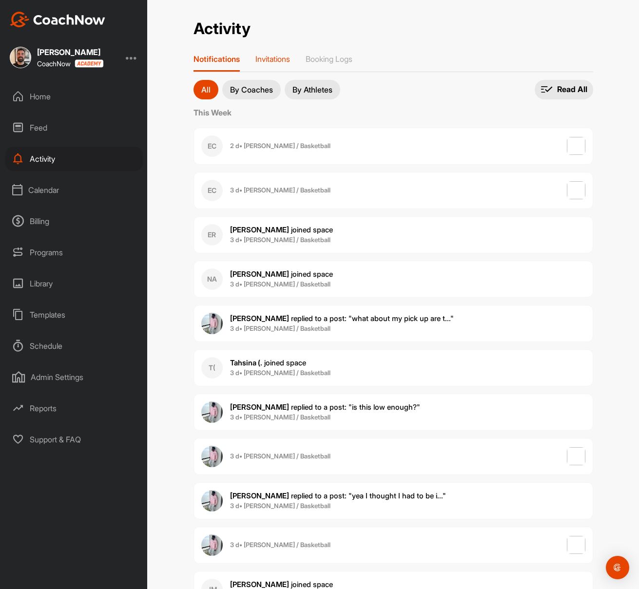
click at [281, 63] on p "Invitations" at bounding box center [272, 59] width 35 height 10
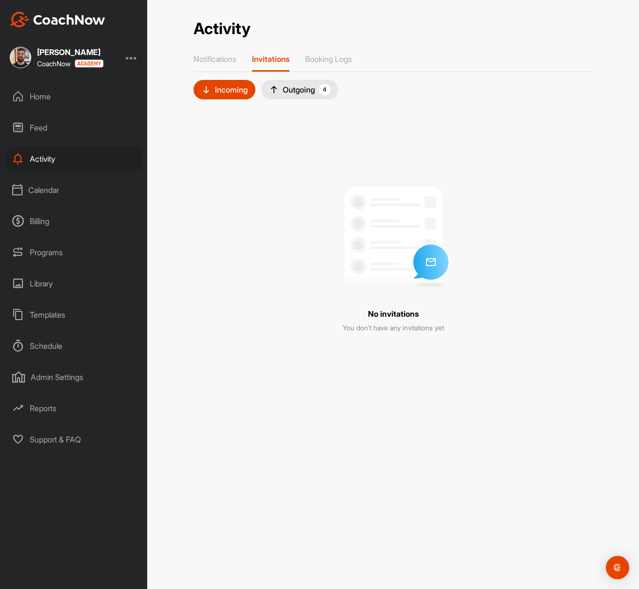
click at [80, 94] on div "Home" at bounding box center [73, 96] width 137 height 24
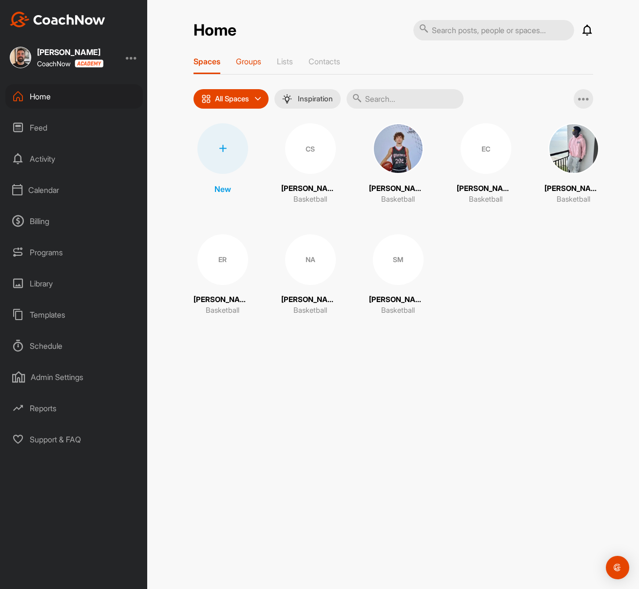
click at [254, 66] on div "Groups" at bounding box center [248, 66] width 25 height 18
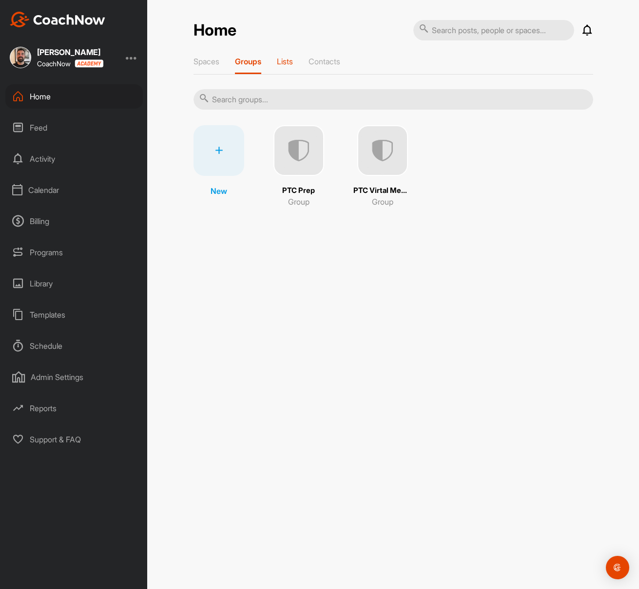
click at [293, 63] on p "Lists" at bounding box center [285, 62] width 16 height 10
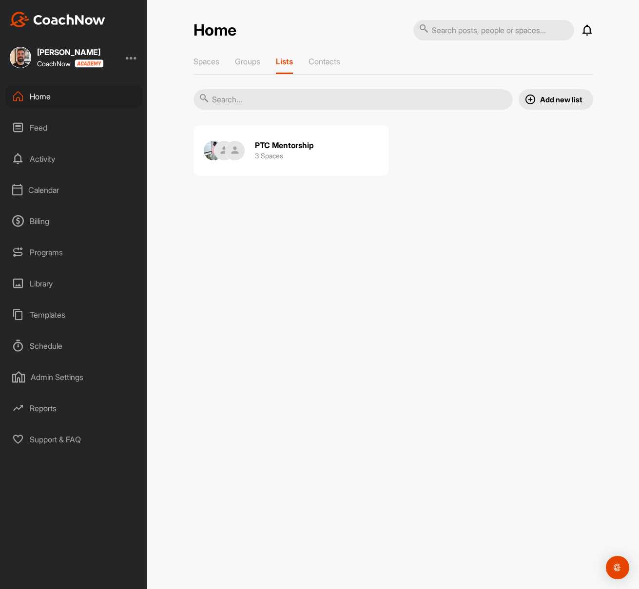
click at [57, 101] on div "Home" at bounding box center [73, 96] width 137 height 24
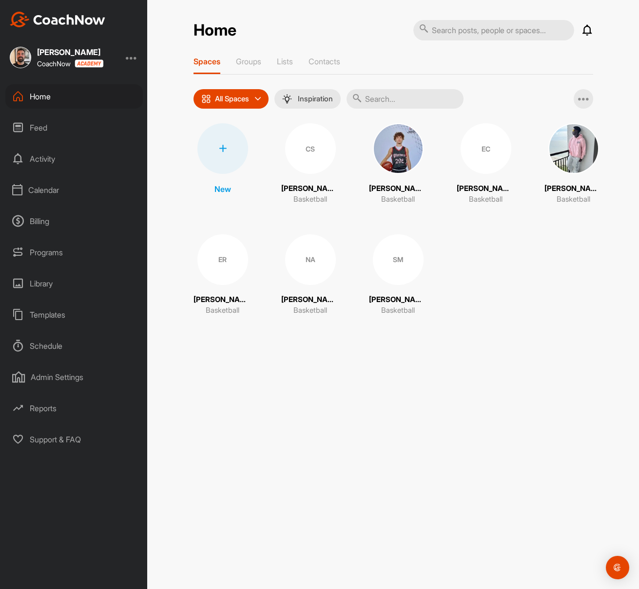
click at [378, 504] on div "Home Notifications Invitations This Week EC 2 d • [PERSON_NAME] / Basketball EC…" at bounding box center [393, 294] width 492 height 589
click at [38, 220] on div "Billing" at bounding box center [73, 221] width 137 height 24
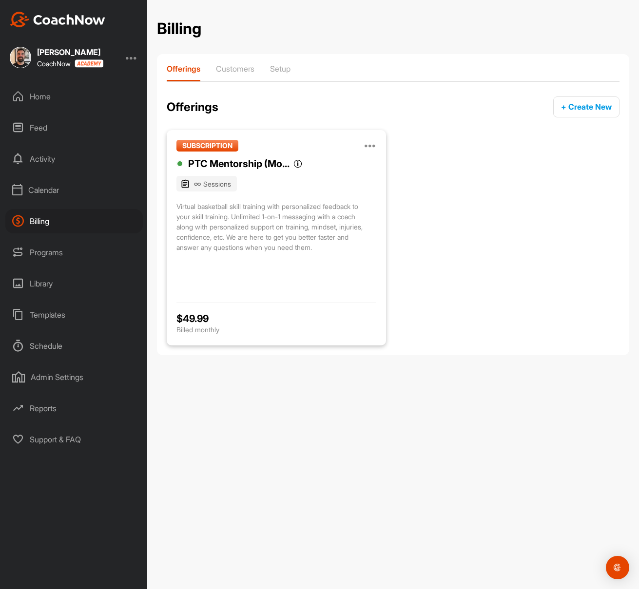
click at [266, 228] on div "Virtual basketball skill training with personalized feedback to your skill trai…" at bounding box center [277, 226] width 200 height 51
click at [74, 98] on div "Home" at bounding box center [73, 96] width 137 height 24
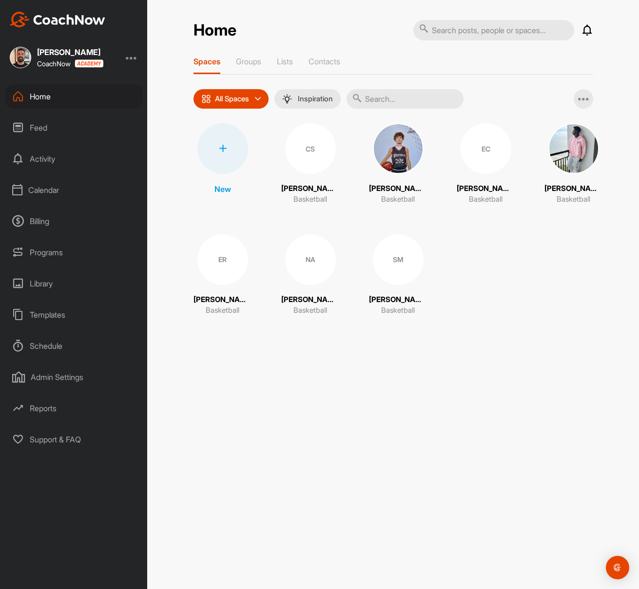
click at [59, 283] on div "Library" at bounding box center [73, 284] width 137 height 24
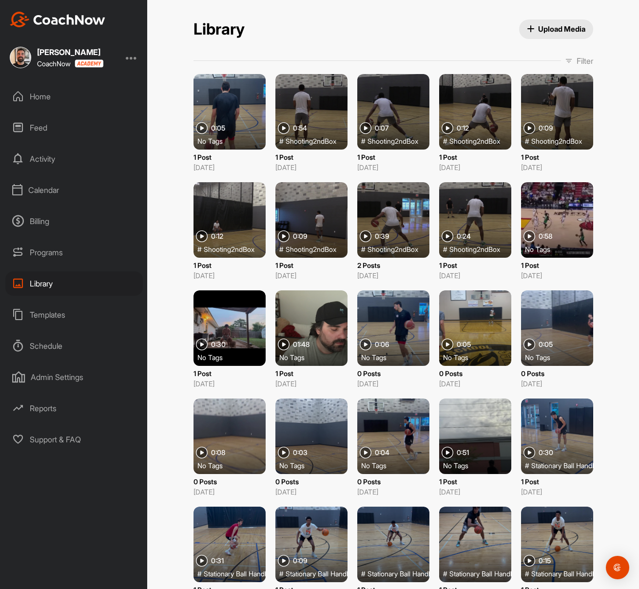
click at [53, 89] on div "Home" at bounding box center [73, 96] width 137 height 24
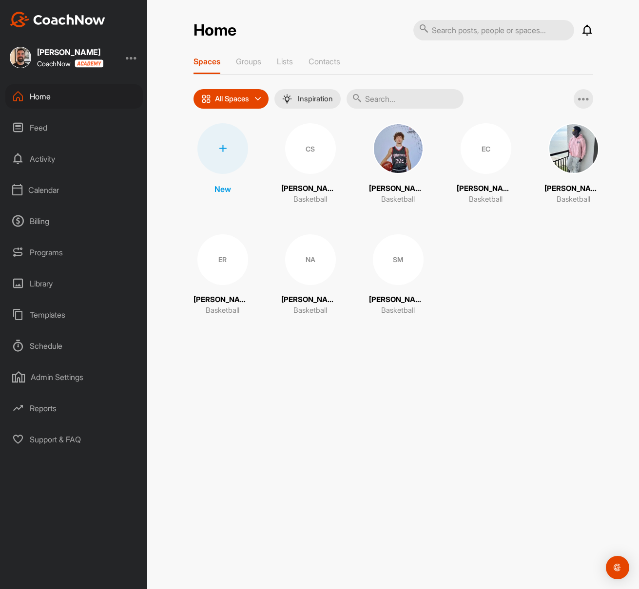
click at [473, 37] on input "text" at bounding box center [493, 30] width 161 height 20
click at [527, 567] on img "Open Intercom Messenger" at bounding box center [617, 568] width 13 height 13
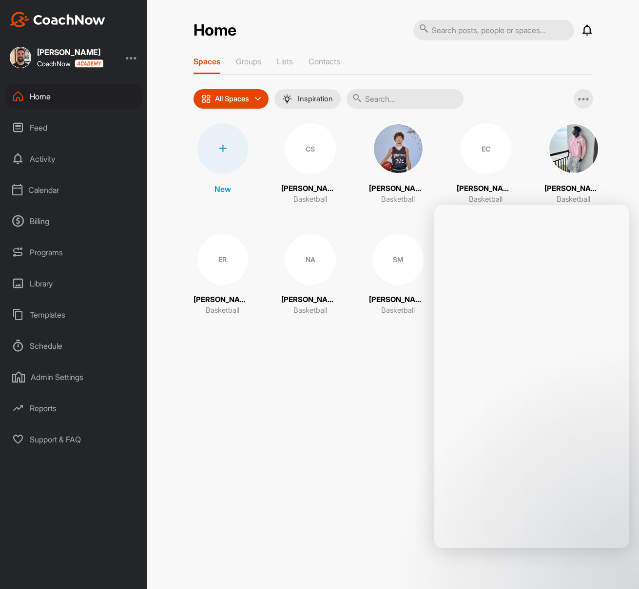
click at [386, 411] on div "Home Notifications Invitations This Week EC 2 d • [PERSON_NAME] / Basketball EC…" at bounding box center [393, 294] width 492 height 589
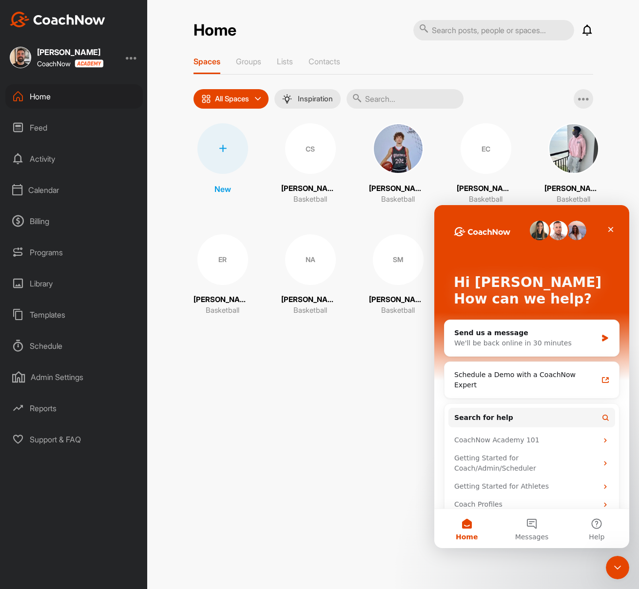
click at [69, 129] on div "Feed" at bounding box center [73, 128] width 137 height 24
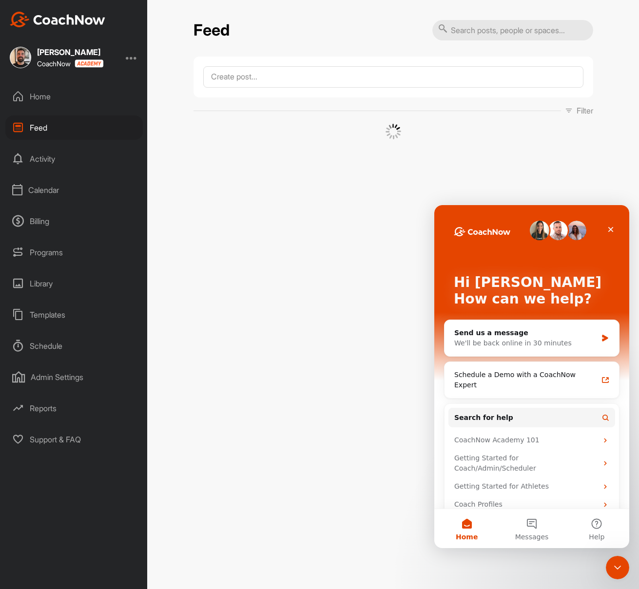
click at [48, 127] on div "Feed" at bounding box center [73, 128] width 137 height 24
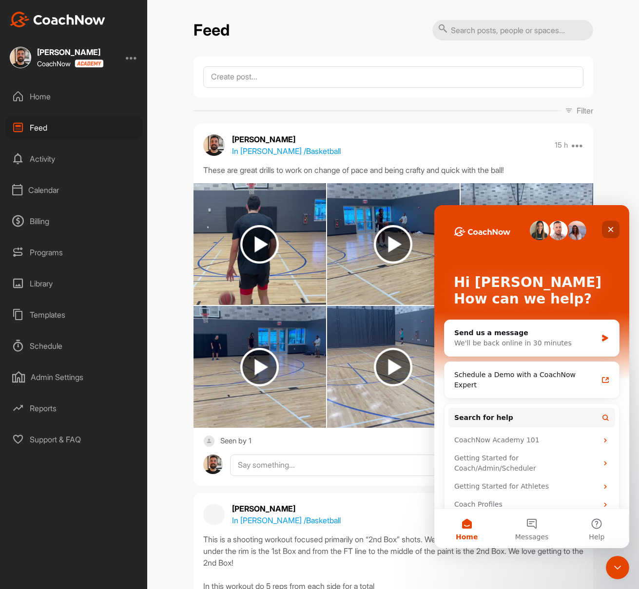
click at [527, 231] on div "Close" at bounding box center [611, 230] width 18 height 18
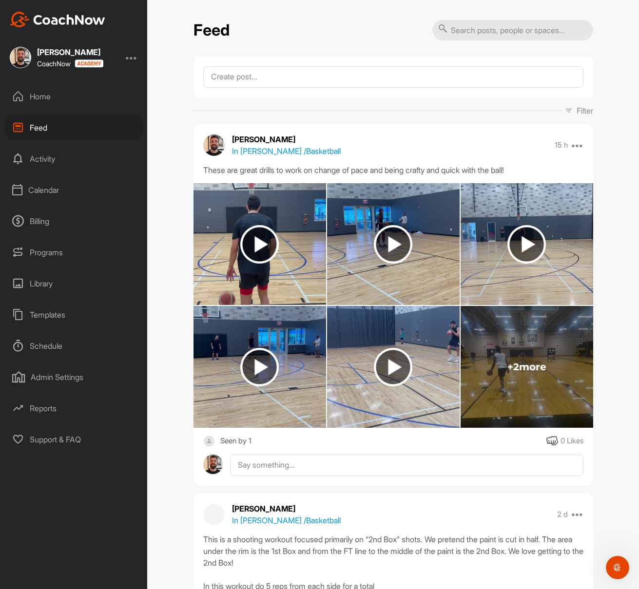
click at [350, 94] on div at bounding box center [394, 77] width 400 height 41
click at [348, 79] on textarea at bounding box center [393, 76] width 380 height 21
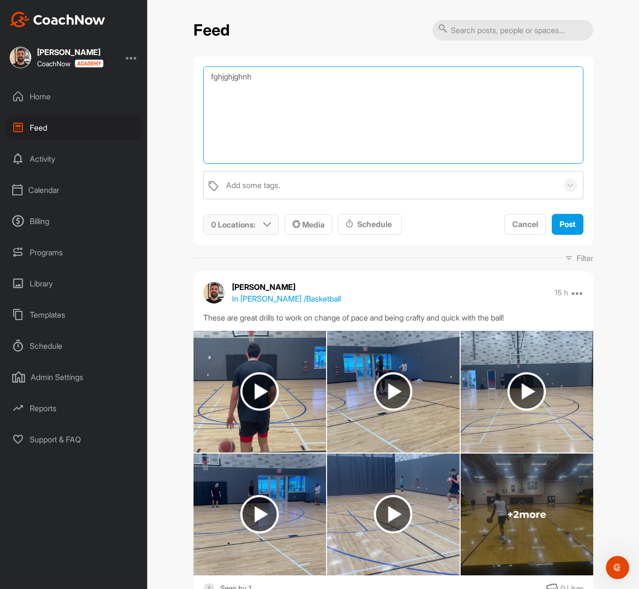
type textarea "fghjghjghnh"
click at [265, 223] on icon at bounding box center [267, 225] width 8 height 8
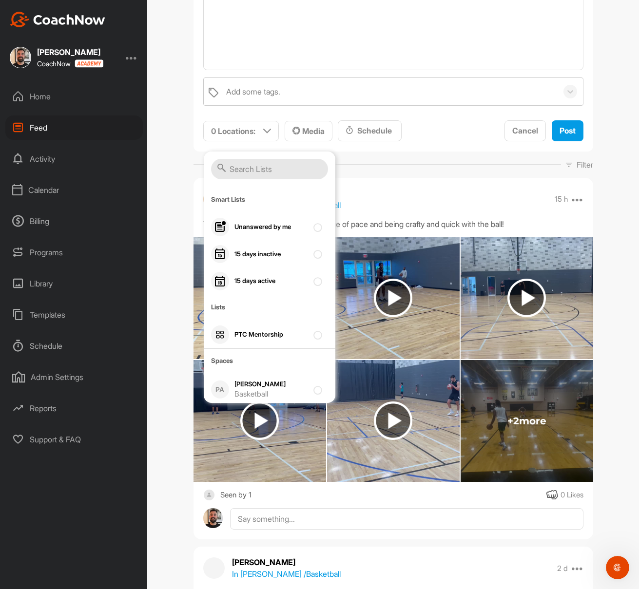
click at [391, 201] on div "[PERSON_NAME] In [PERSON_NAME] / Basketball 15 h Move to ... Copy to ... Edit E…" at bounding box center [394, 199] width 400 height 23
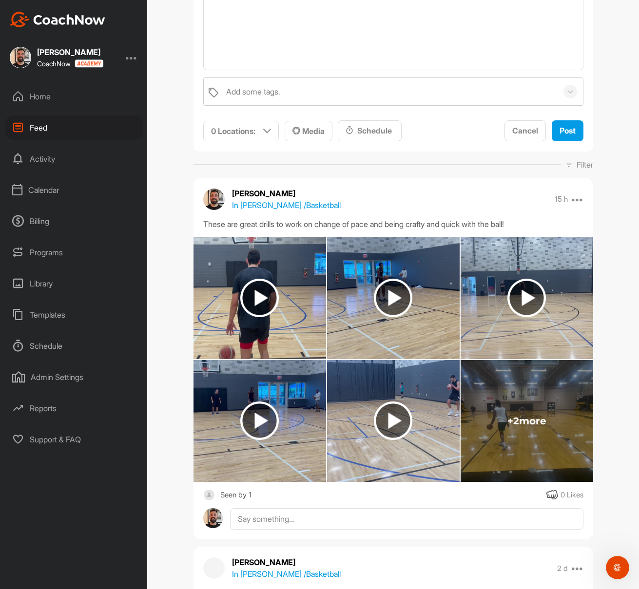
click at [74, 127] on div "Feed" at bounding box center [73, 128] width 137 height 24
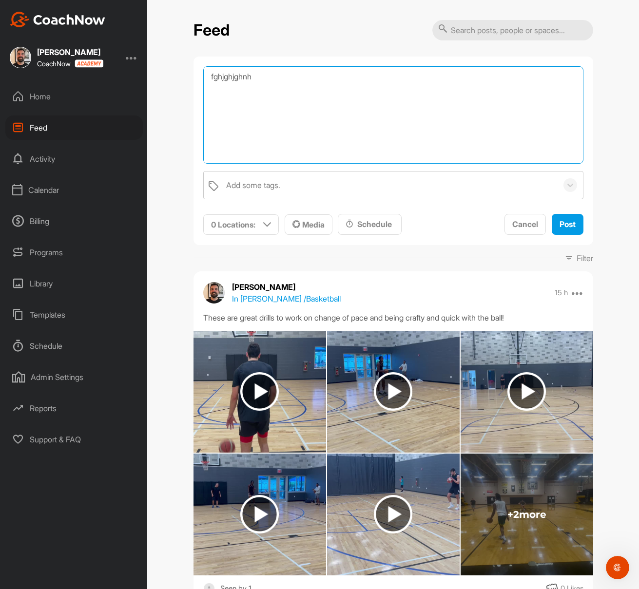
drag, startPoint x: 277, startPoint y: 73, endPoint x: 116, endPoint y: 61, distance: 161.3
click at [116, 61] on div "[PERSON_NAME] CoachNow Home Feed Activity Calendar Billing Programs Library Tem…" at bounding box center [319, 294] width 639 height 589
click at [98, 95] on div "Home" at bounding box center [73, 96] width 137 height 24
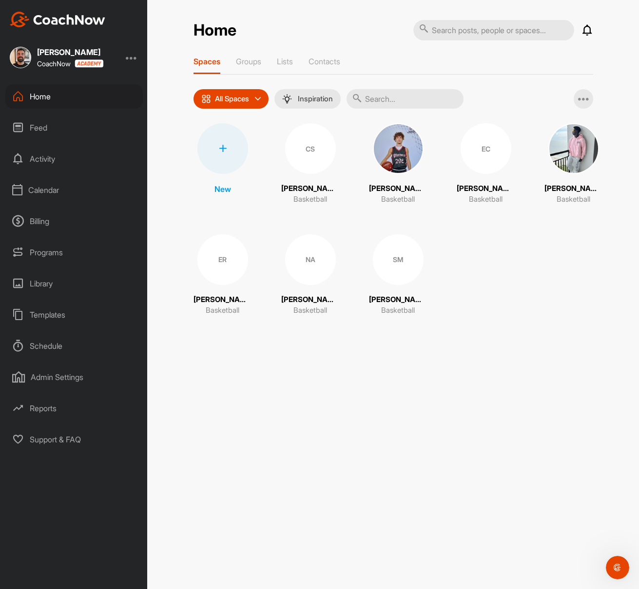
click at [482, 157] on div "EC" at bounding box center [486, 148] width 51 height 51
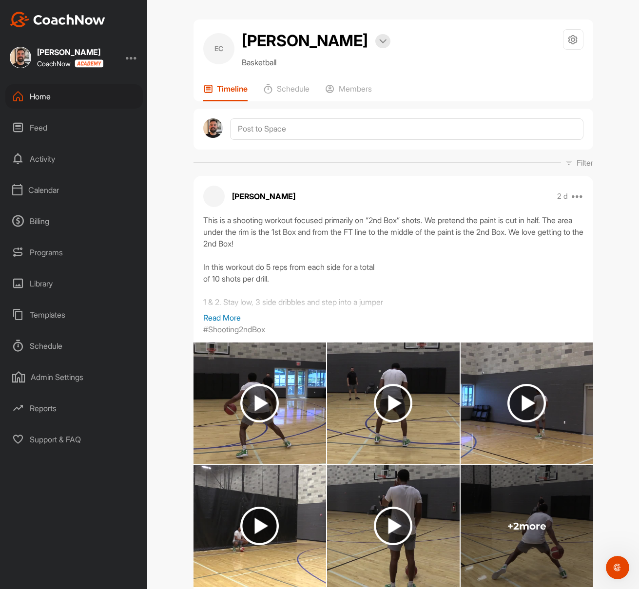
click at [55, 94] on div "Home" at bounding box center [73, 96] width 137 height 24
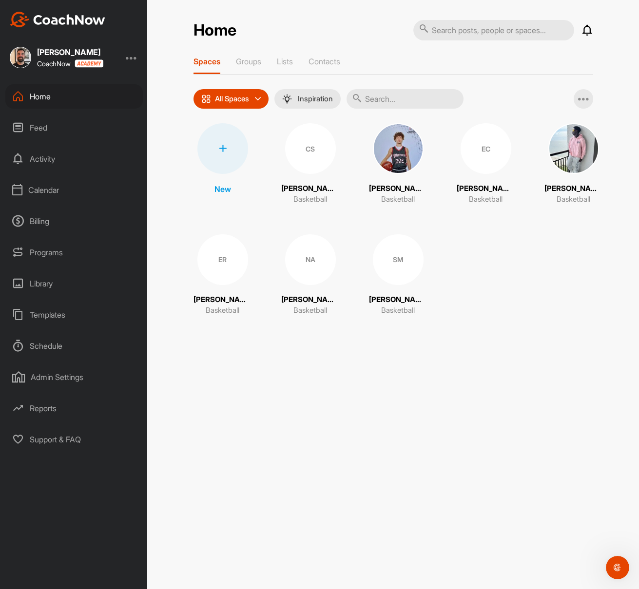
click at [157, 66] on div "Home Notifications Invitations This Week EC 2 d • [PERSON_NAME] / Basketball EC…" at bounding box center [393, 294] width 492 height 589
click at [155, 53] on div "Home Notifications Invitations This Week EC 2 d • [PERSON_NAME] / Basketball EC…" at bounding box center [393, 294] width 492 height 589
click at [69, 252] on div "Programs" at bounding box center [73, 252] width 137 height 24
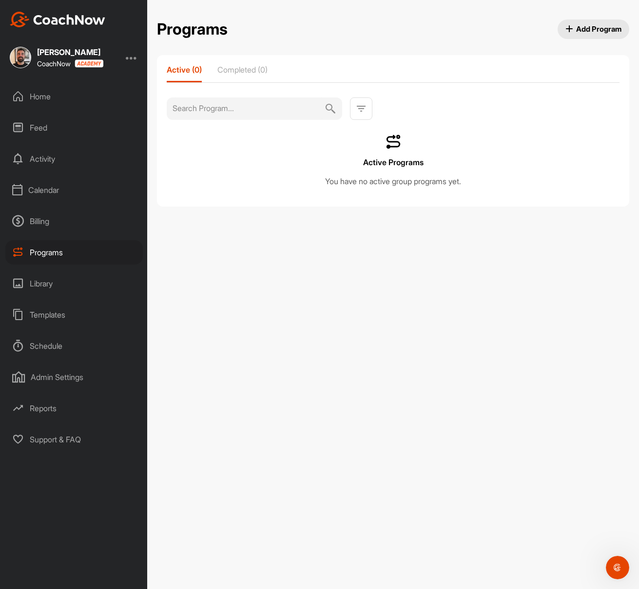
click at [74, 98] on div "Home" at bounding box center [73, 96] width 137 height 24
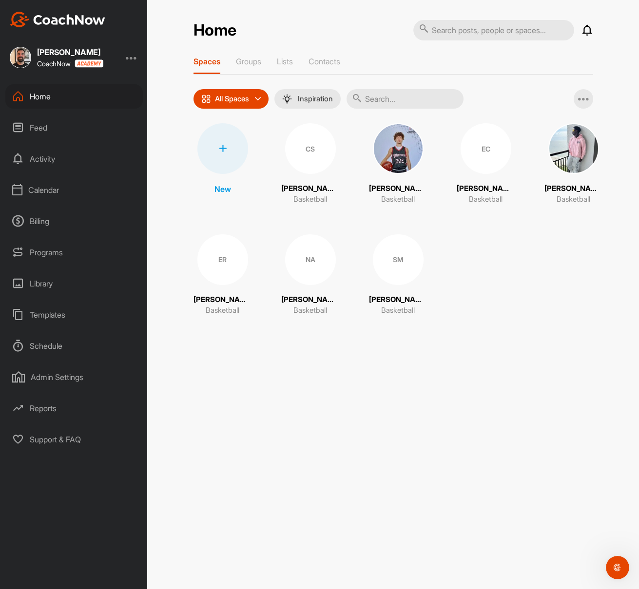
click at [527, 150] on img at bounding box center [574, 148] width 51 height 51
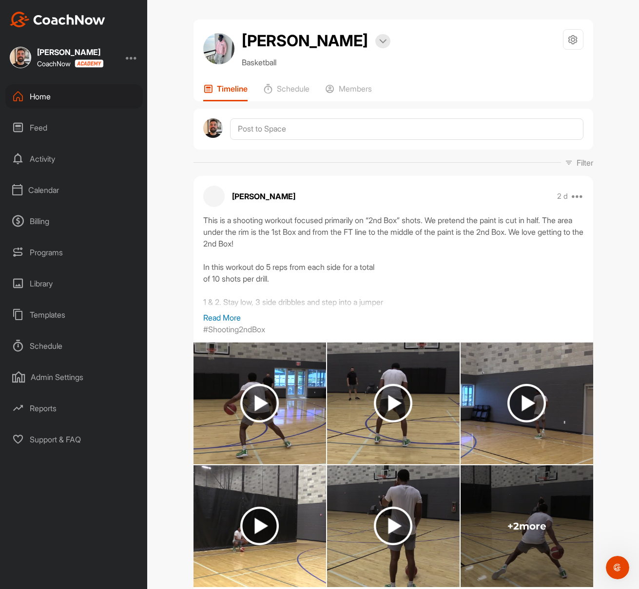
click at [75, 91] on div "Home" at bounding box center [73, 96] width 137 height 24
